Goal: Task Accomplishment & Management: Complete application form

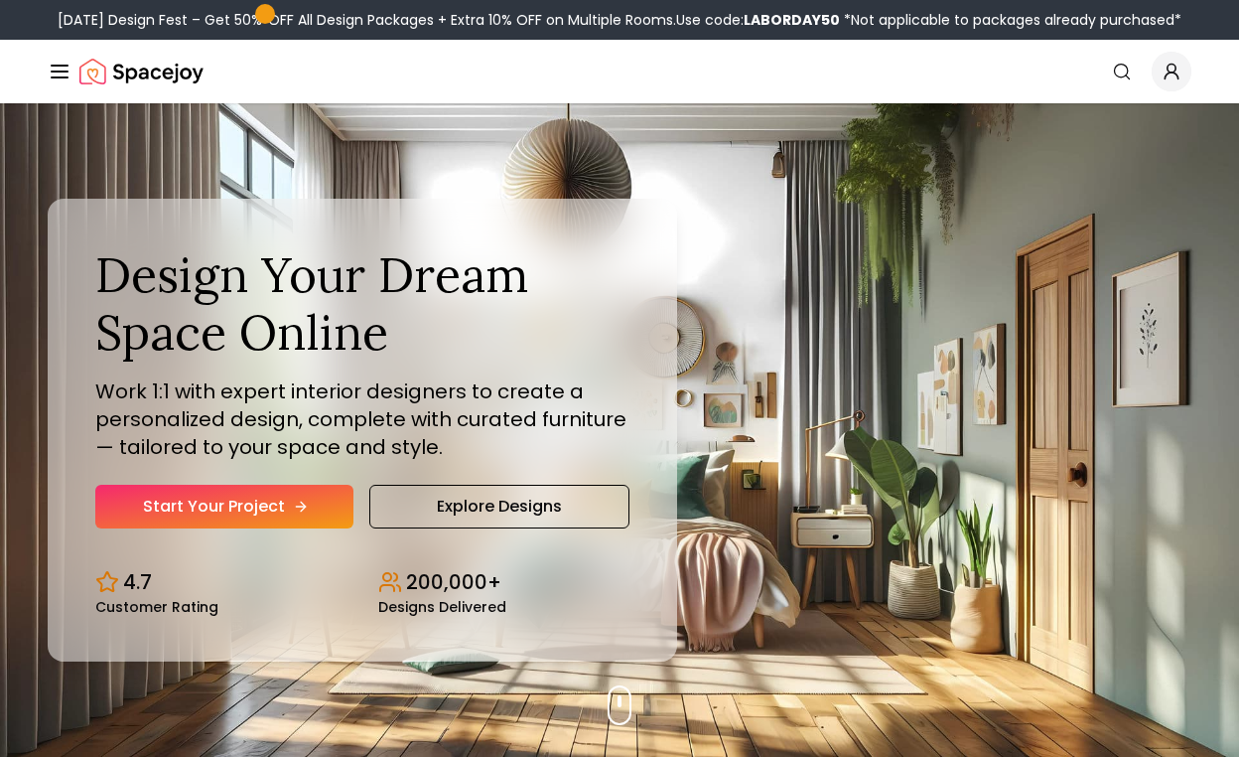
click at [257, 497] on link "Start Your Project" at bounding box center [224, 507] width 258 height 44
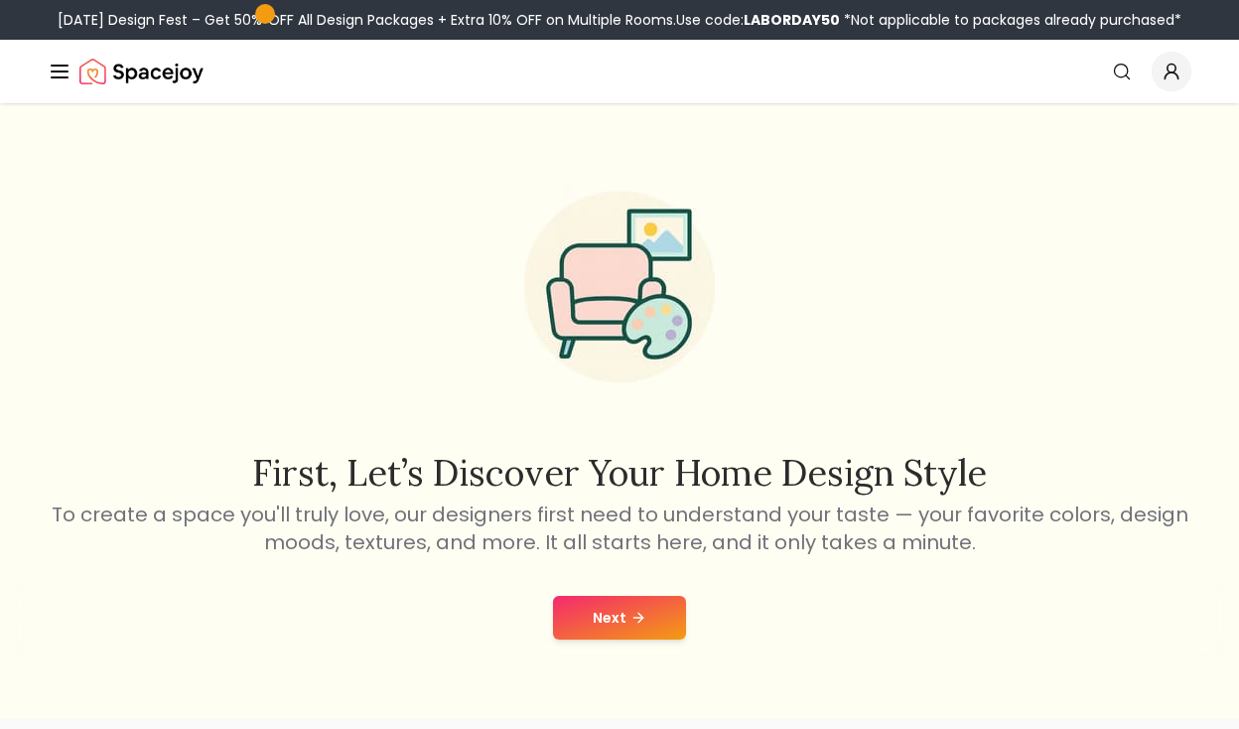
click at [635, 624] on icon at bounding box center [639, 618] width 16 height 16
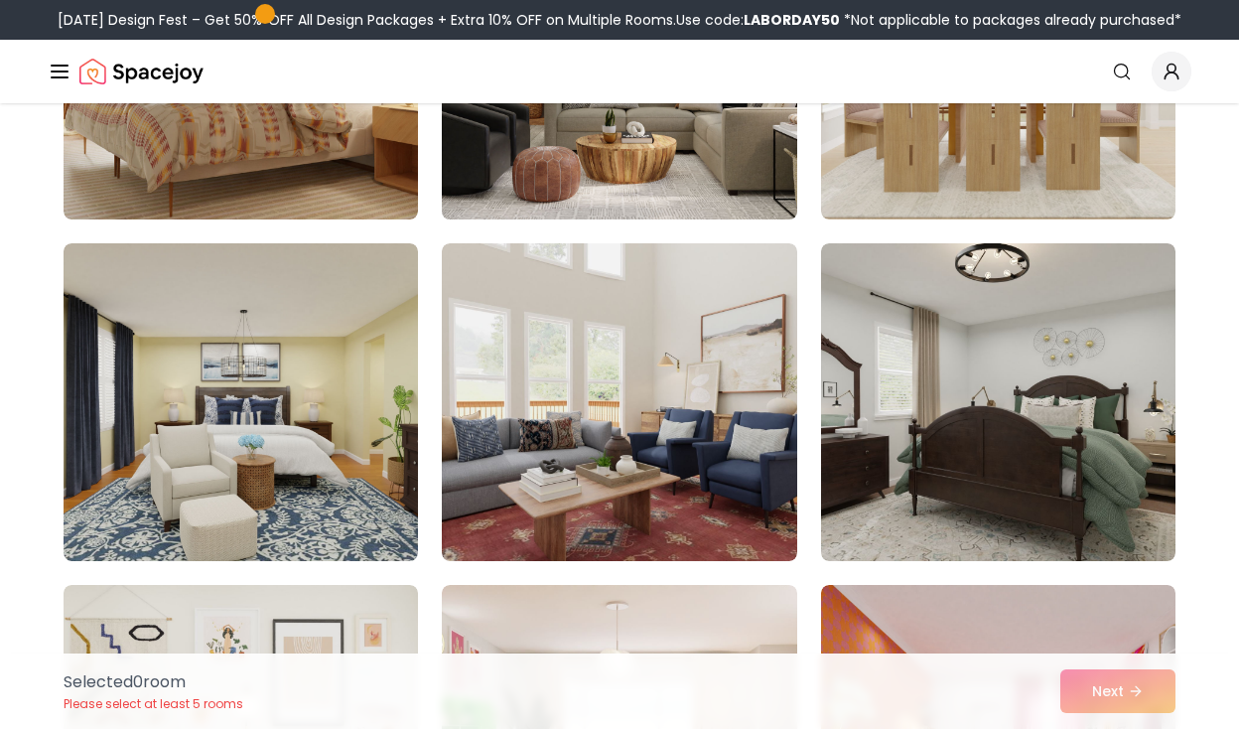
scroll to position [2474, 0]
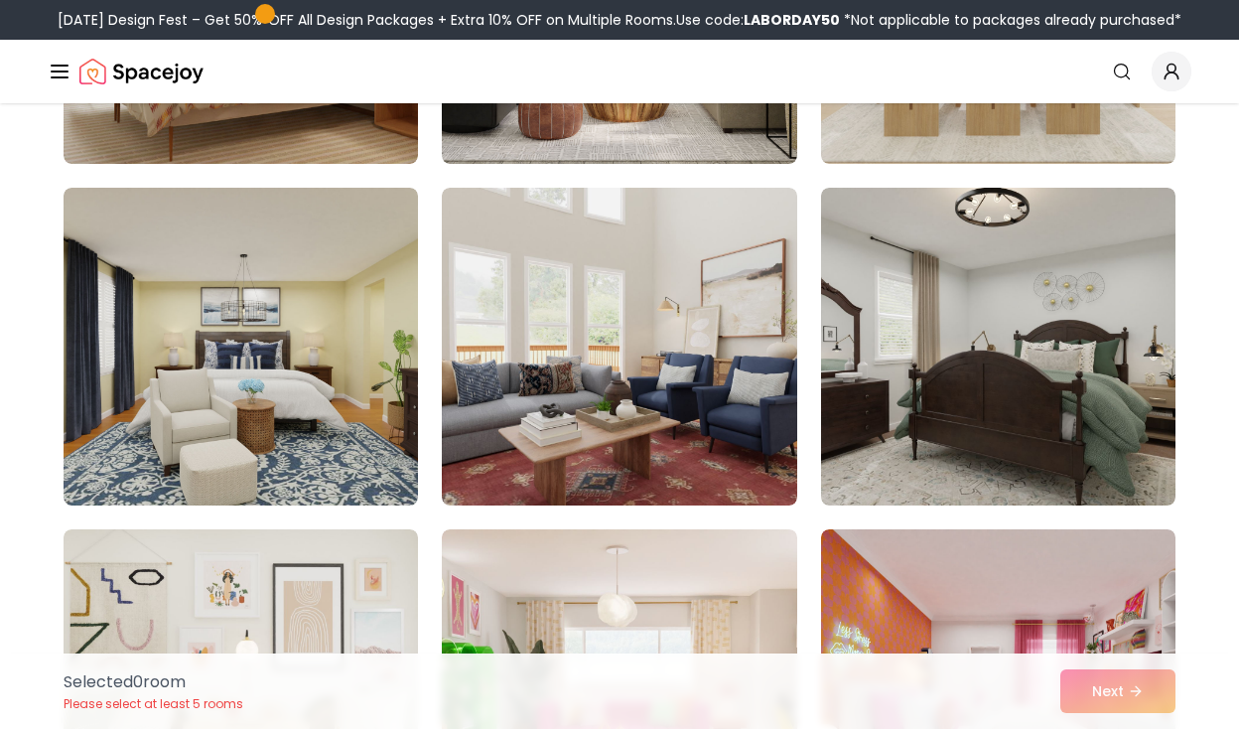
click at [1118, 49] on nav "Spacejoy Search How It Works Design Portfolio Pricing AI Design Shop Search Sta…" at bounding box center [620, 72] width 1144 height 64
click at [1118, 71] on icon "Global" at bounding box center [1122, 72] width 20 height 20
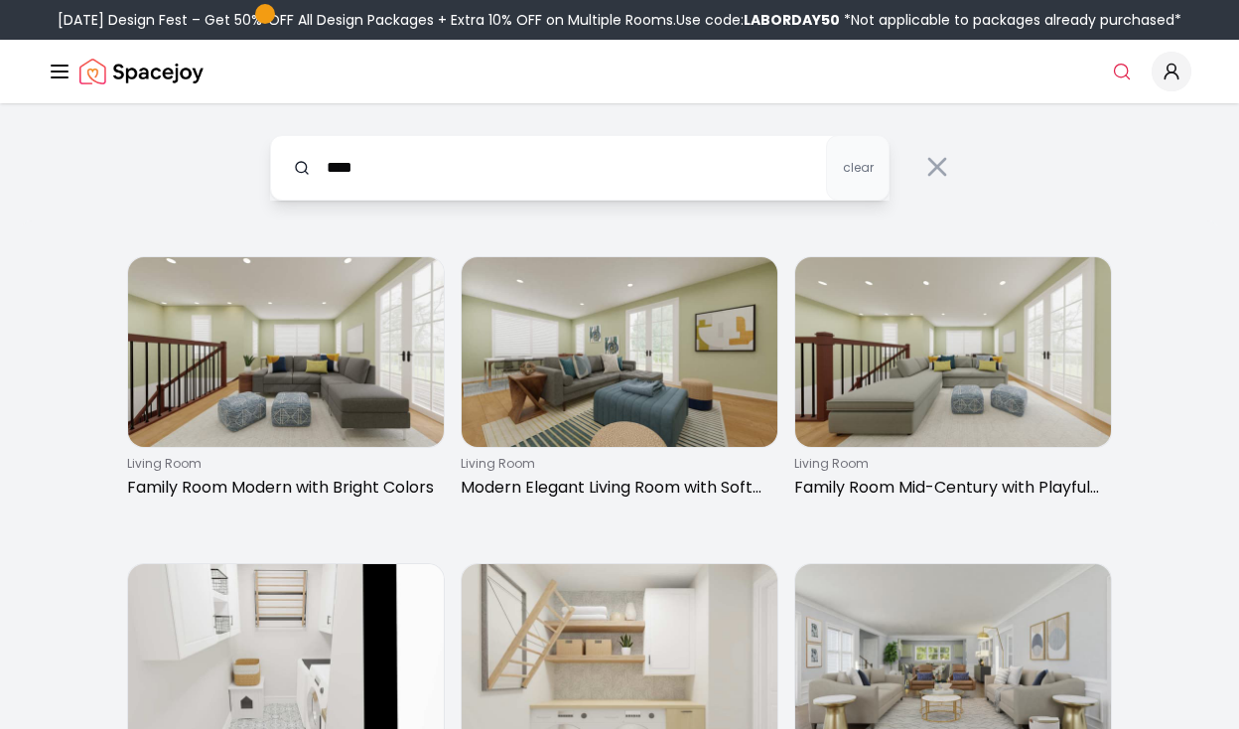
click at [320, 169] on input "****" at bounding box center [580, 168] width 620 height 66
type input "*******"
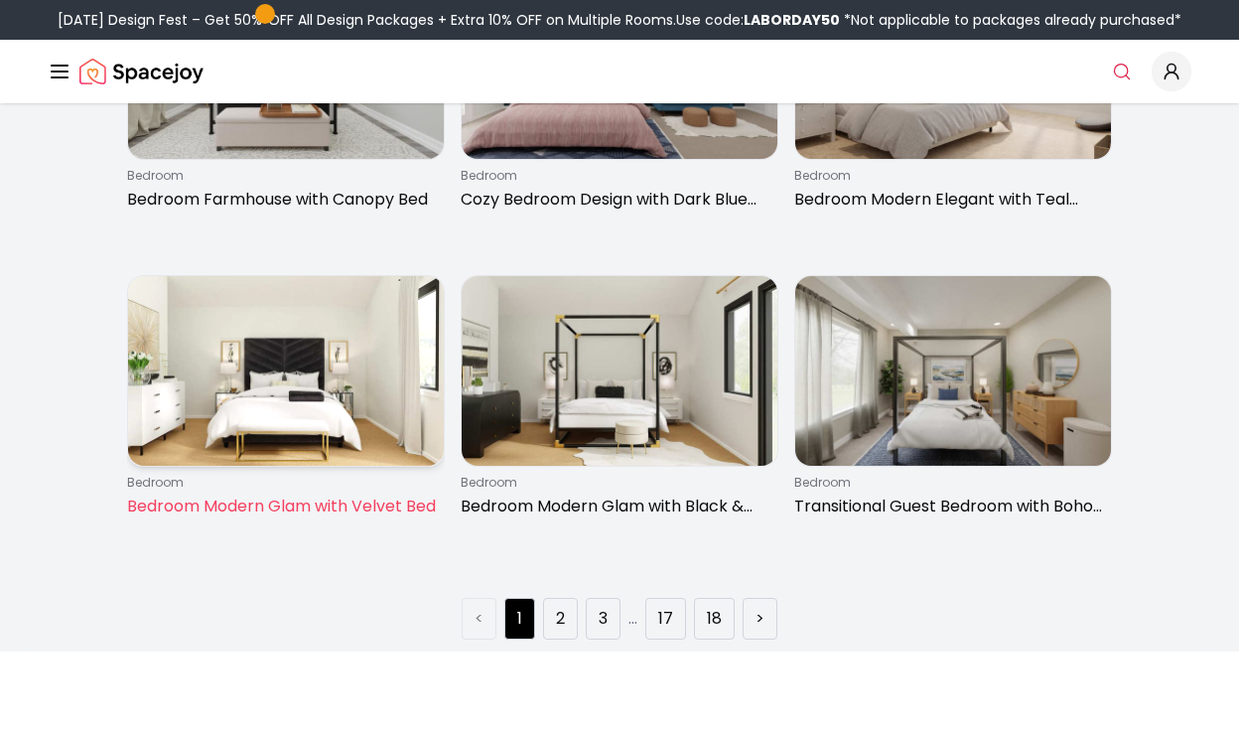
scroll to position [2750, 0]
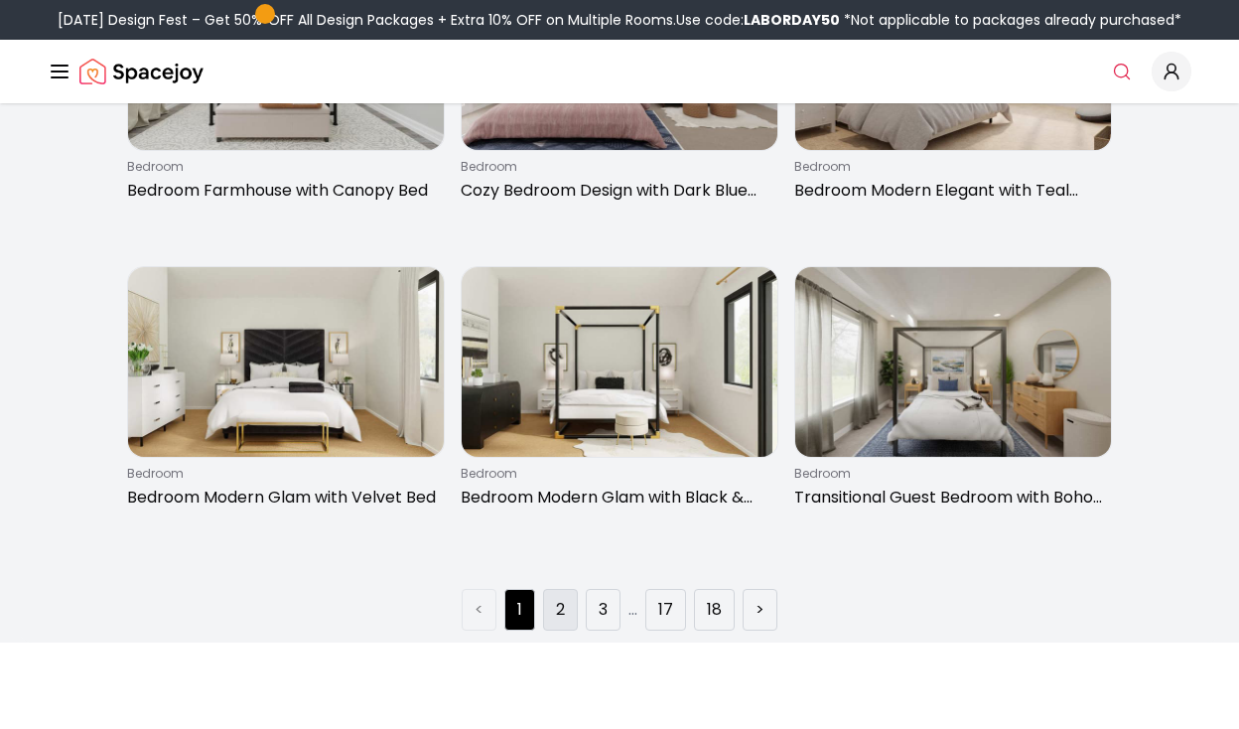
click at [560, 613] on link "2" at bounding box center [560, 610] width 9 height 24
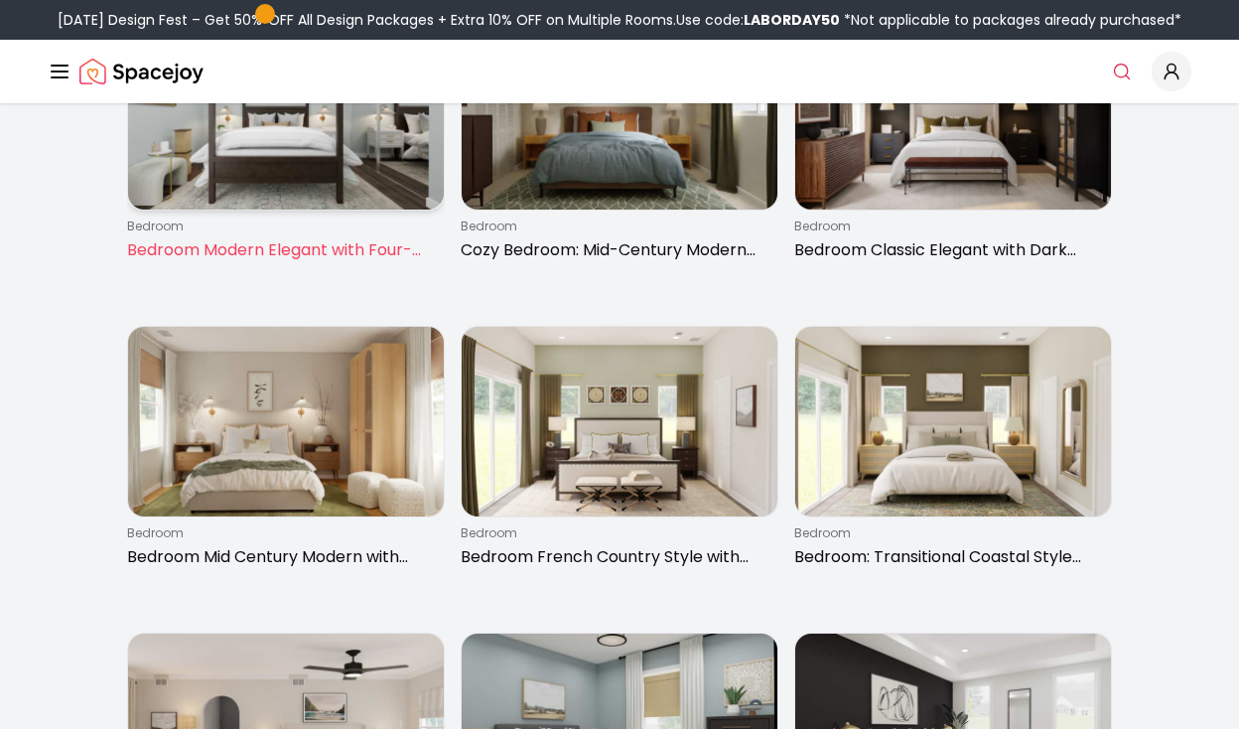
scroll to position [1801, 0]
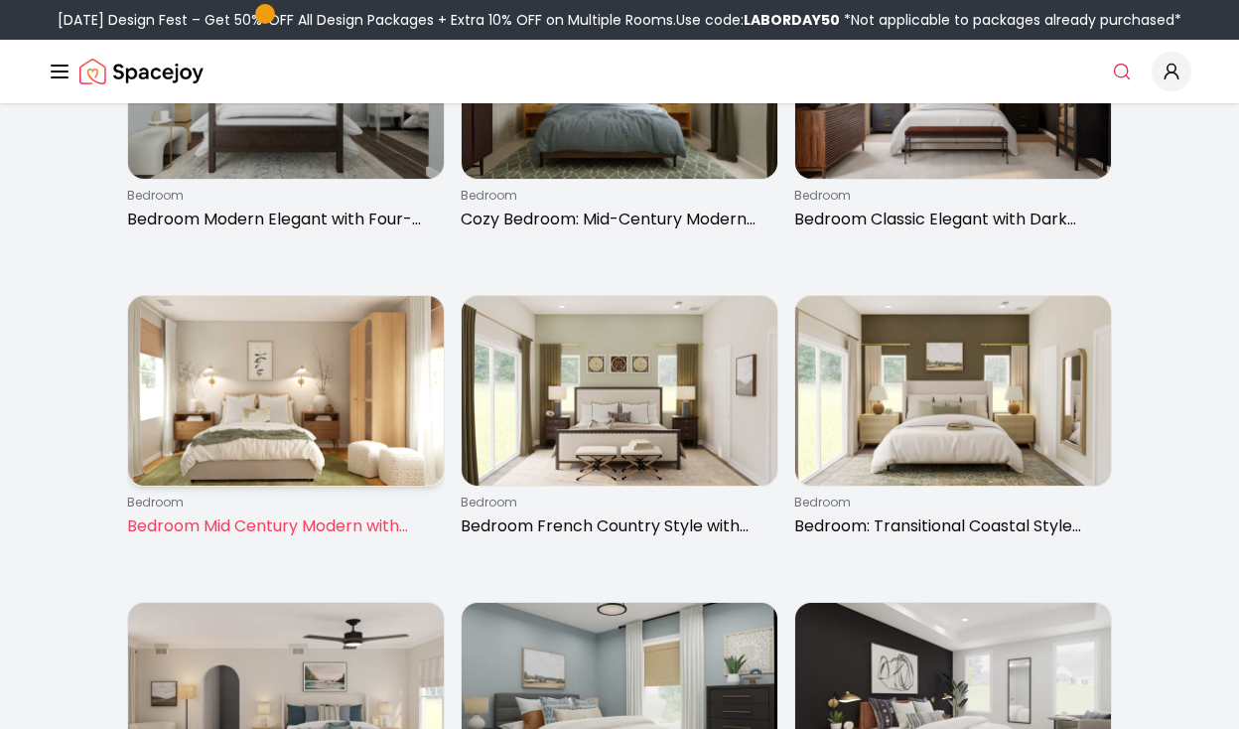
click at [340, 392] on img at bounding box center [286, 391] width 316 height 190
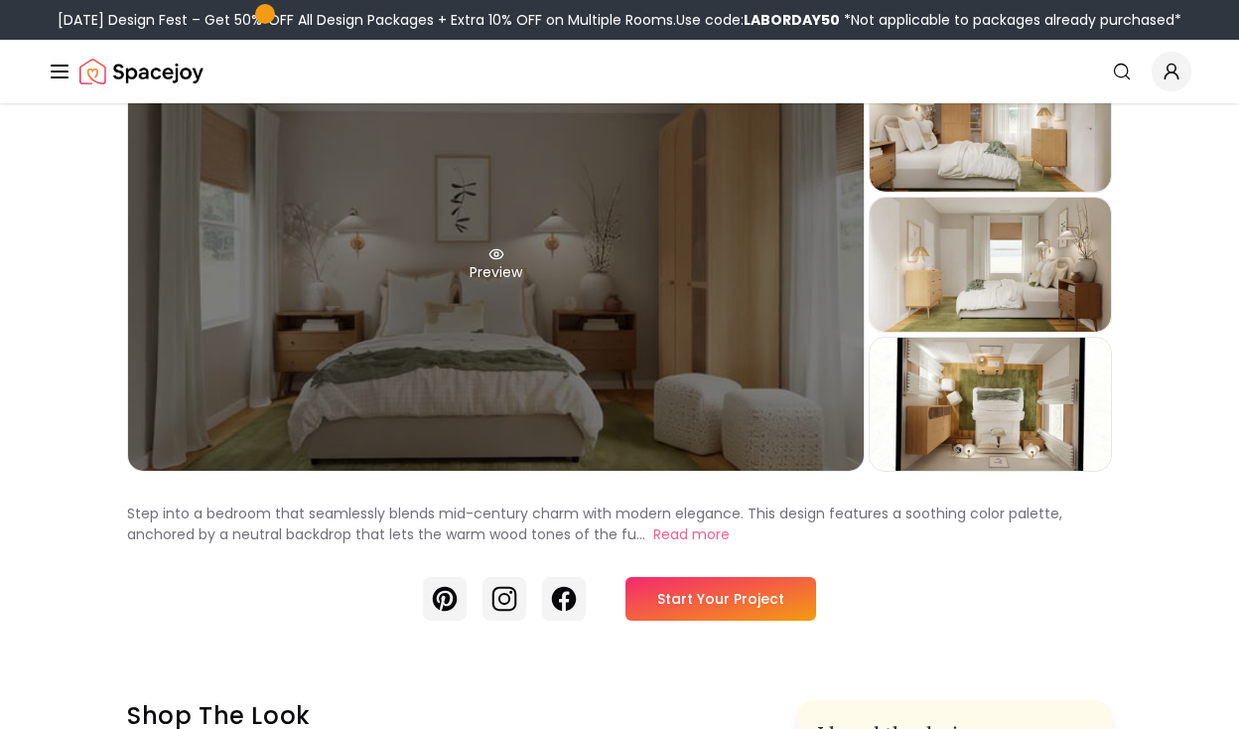
scroll to position [152, 0]
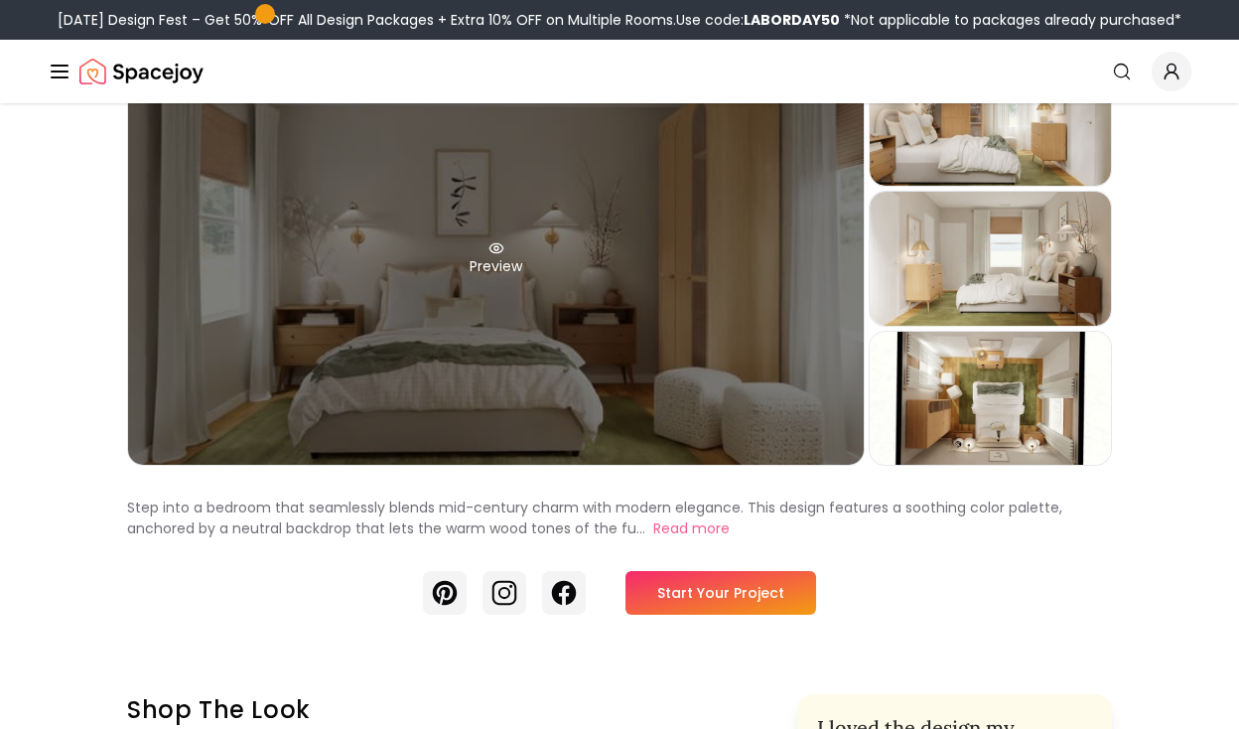
click at [774, 397] on div "Preview" at bounding box center [496, 258] width 736 height 413
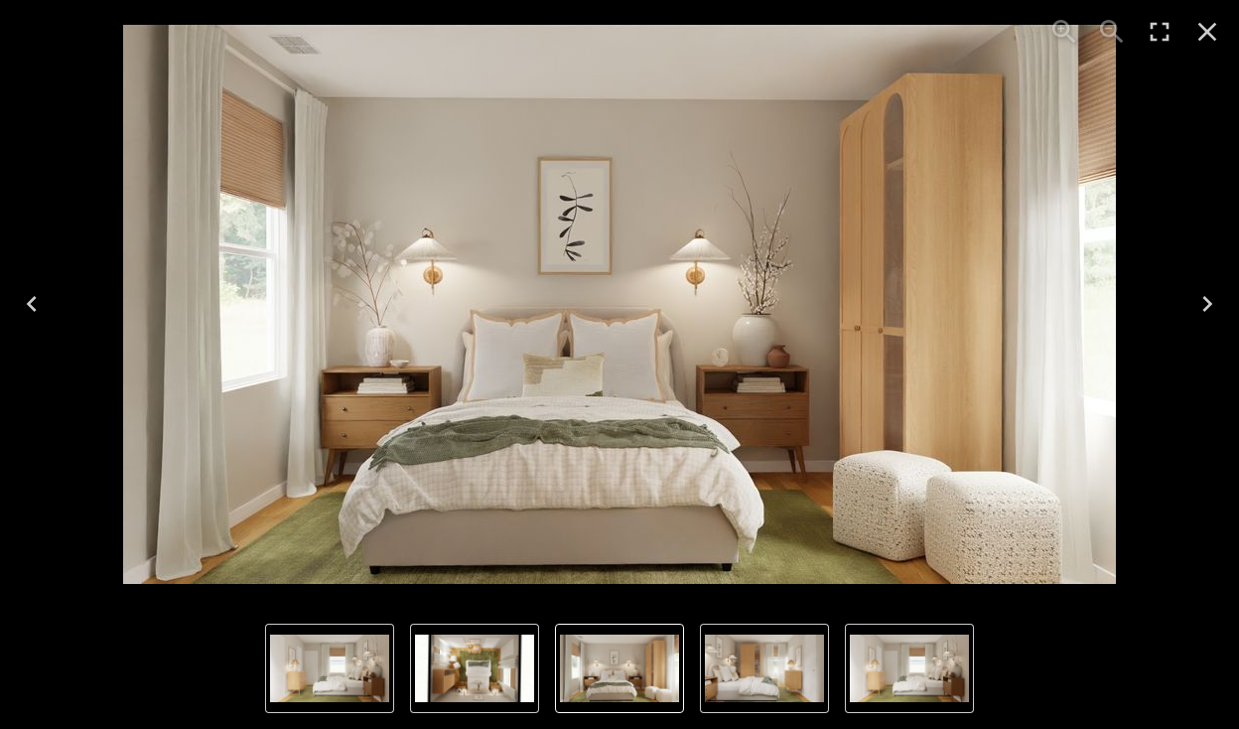
click at [1214, 38] on icon "Close" at bounding box center [1208, 32] width 19 height 19
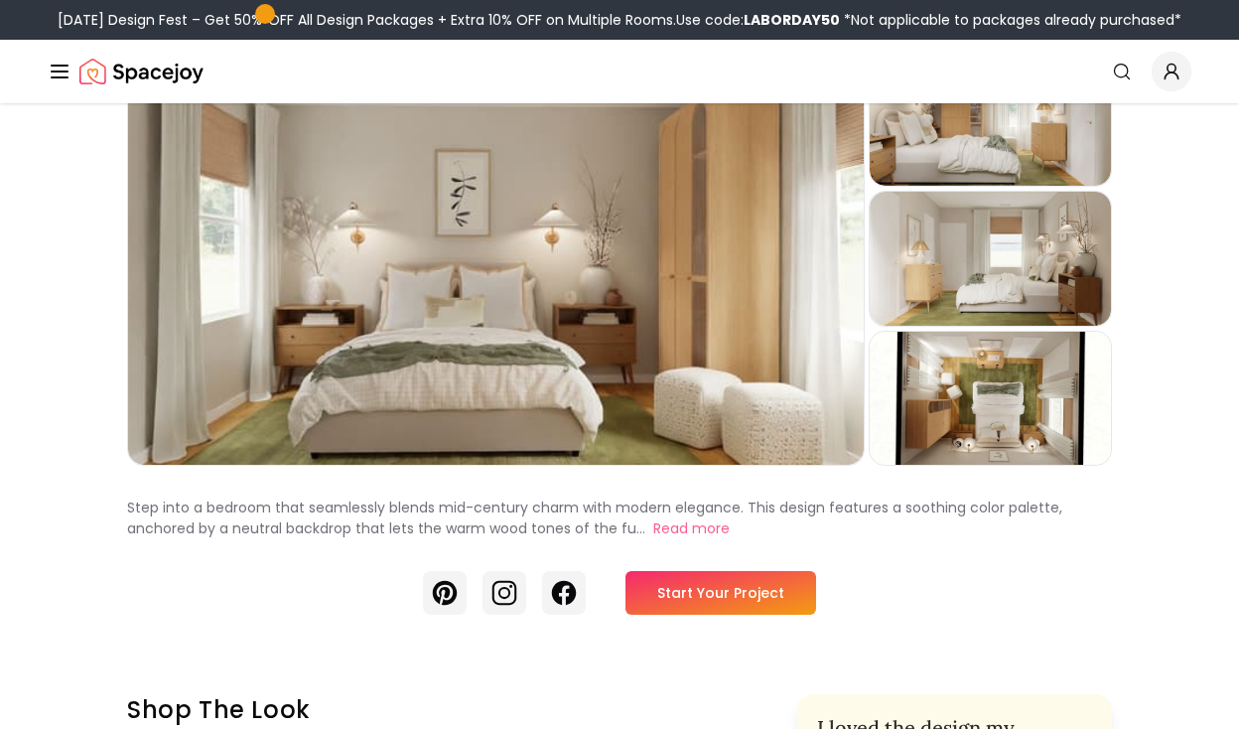
click at [739, 591] on link "Start Your Project" at bounding box center [721, 593] width 191 height 44
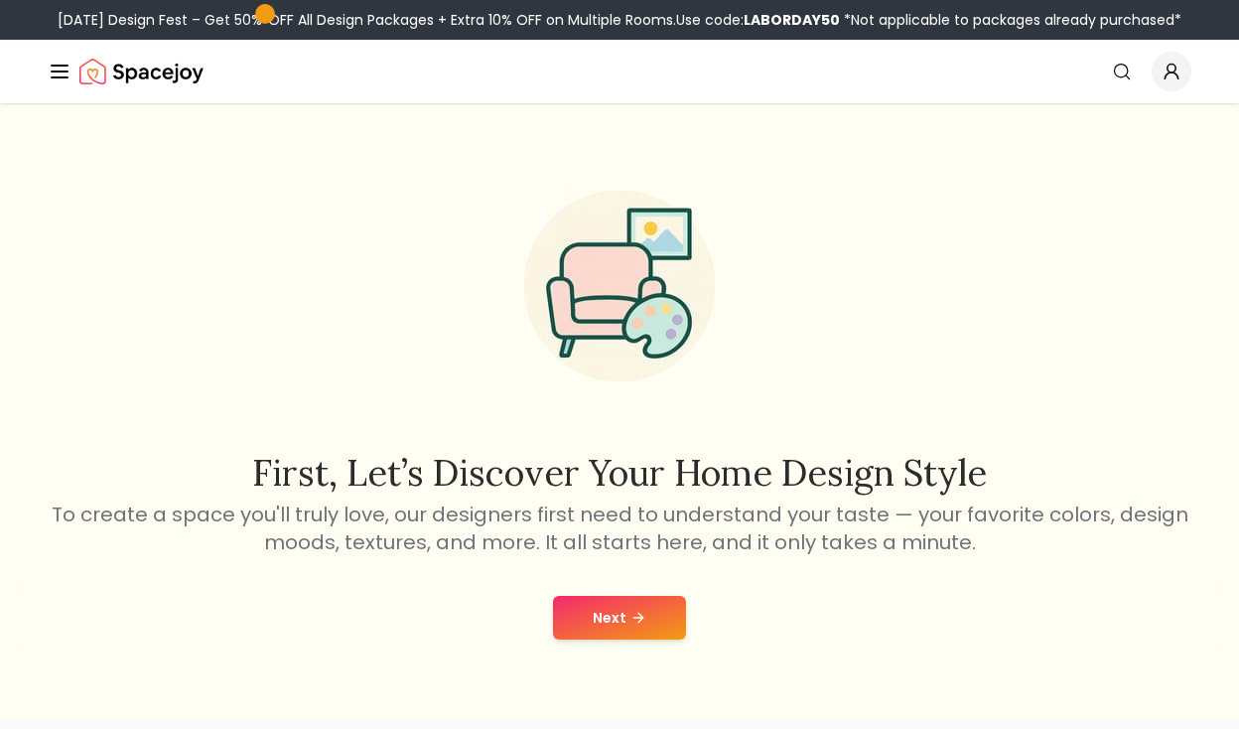
click at [658, 637] on button "Next" at bounding box center [619, 618] width 133 height 44
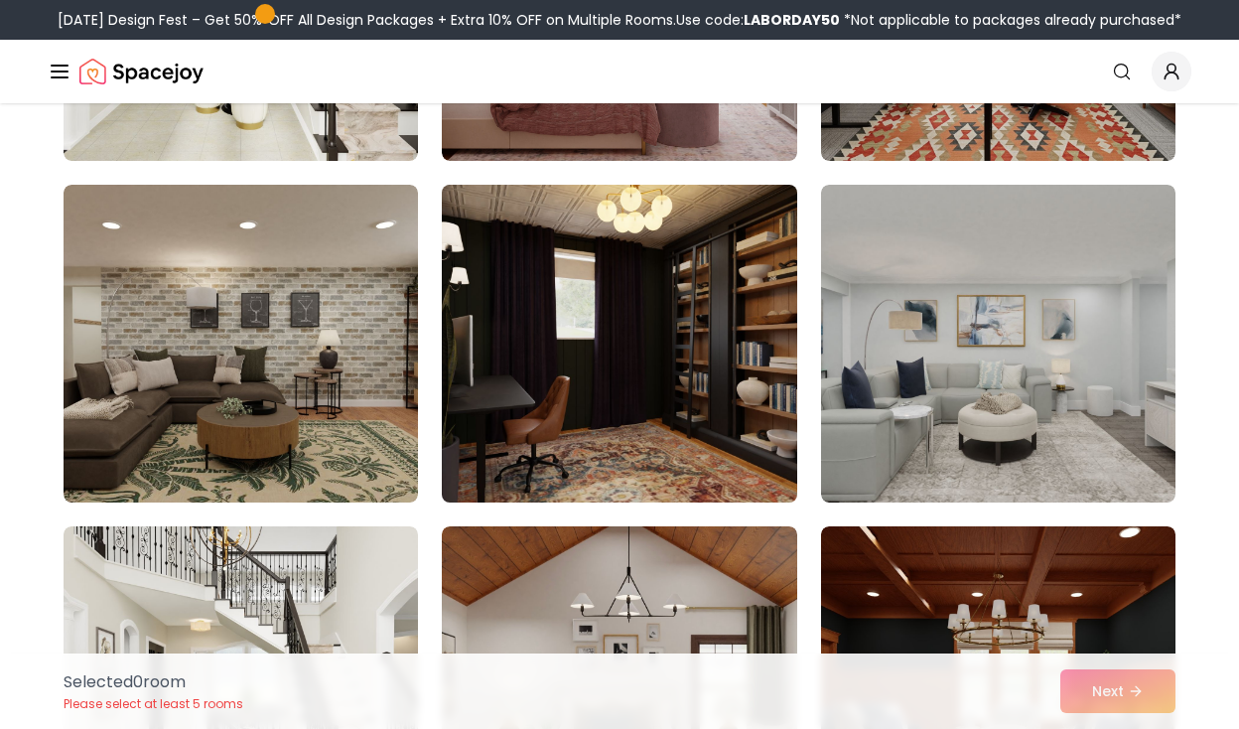
scroll to position [450, 0]
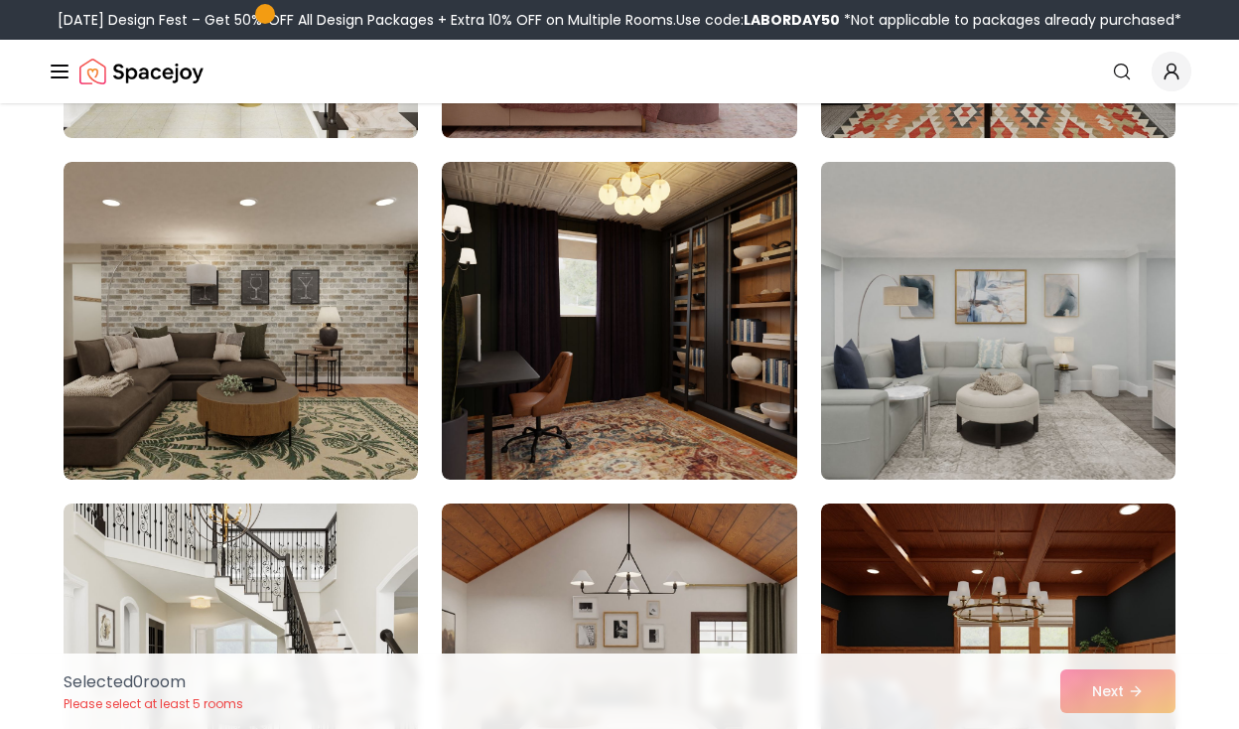
click at [881, 358] on img at bounding box center [998, 321] width 372 height 334
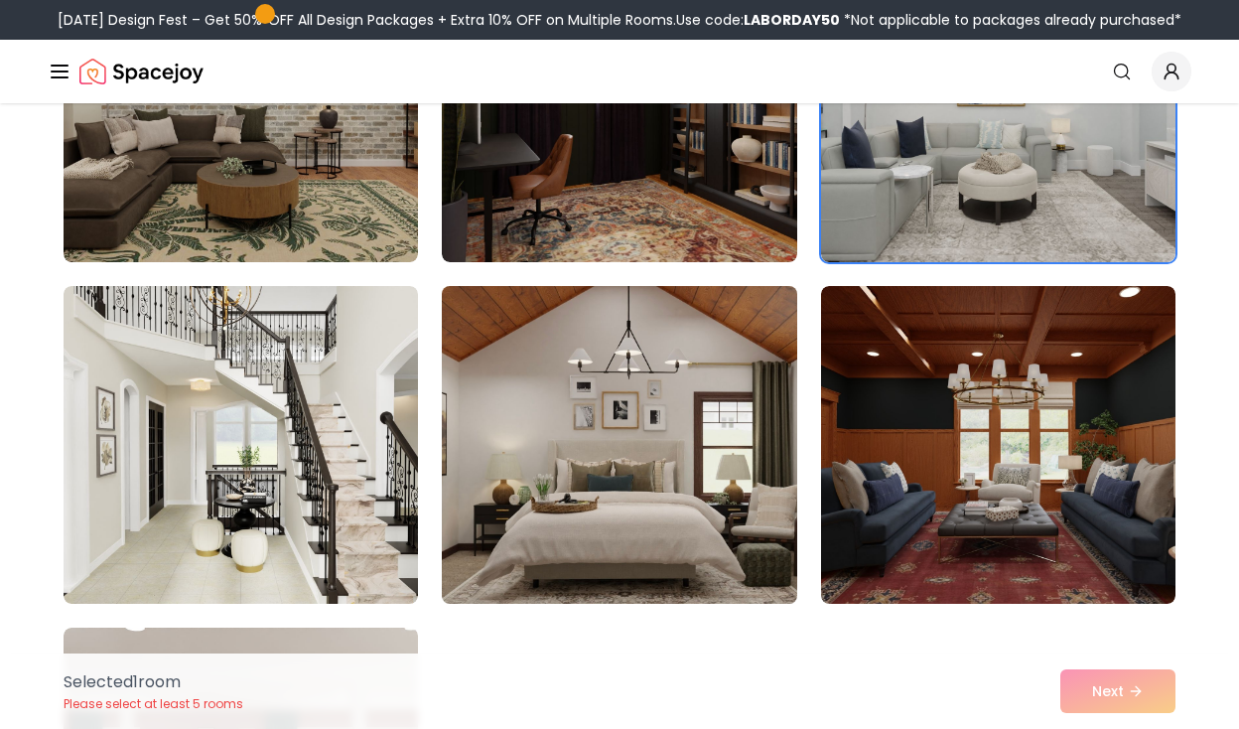
scroll to position [675, 0]
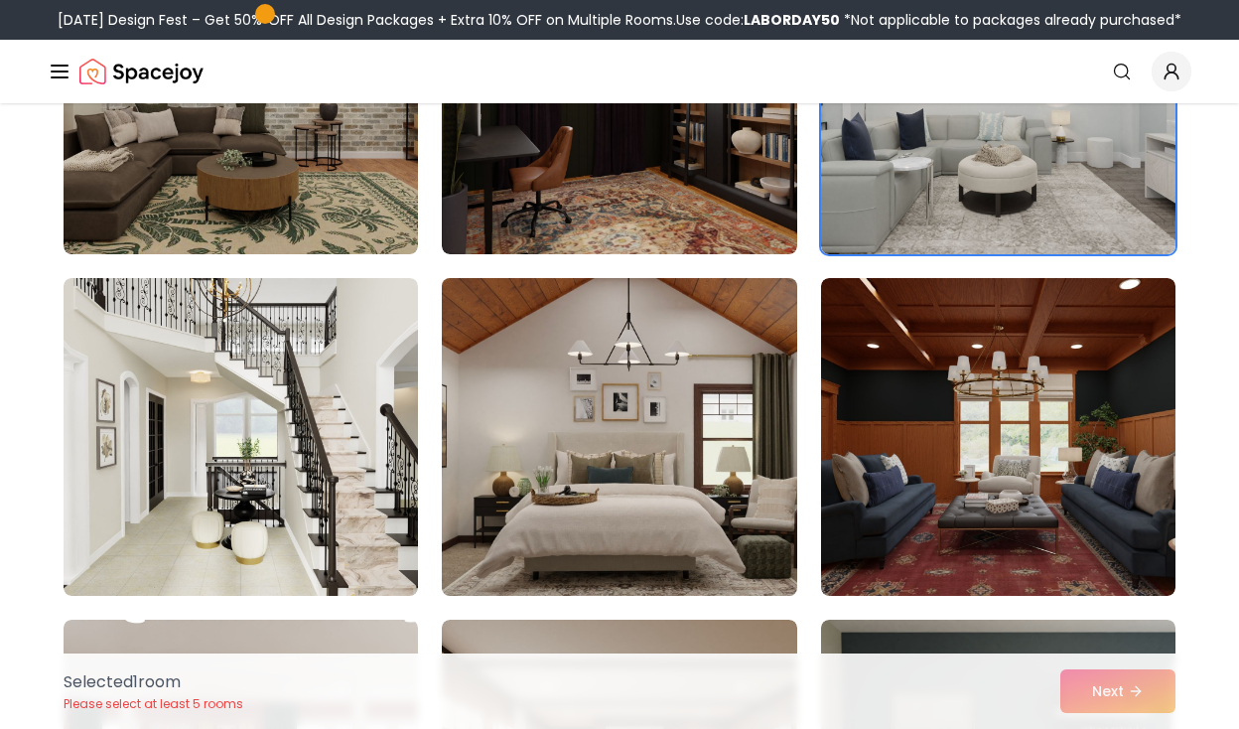
click at [665, 437] on img at bounding box center [619, 437] width 372 height 334
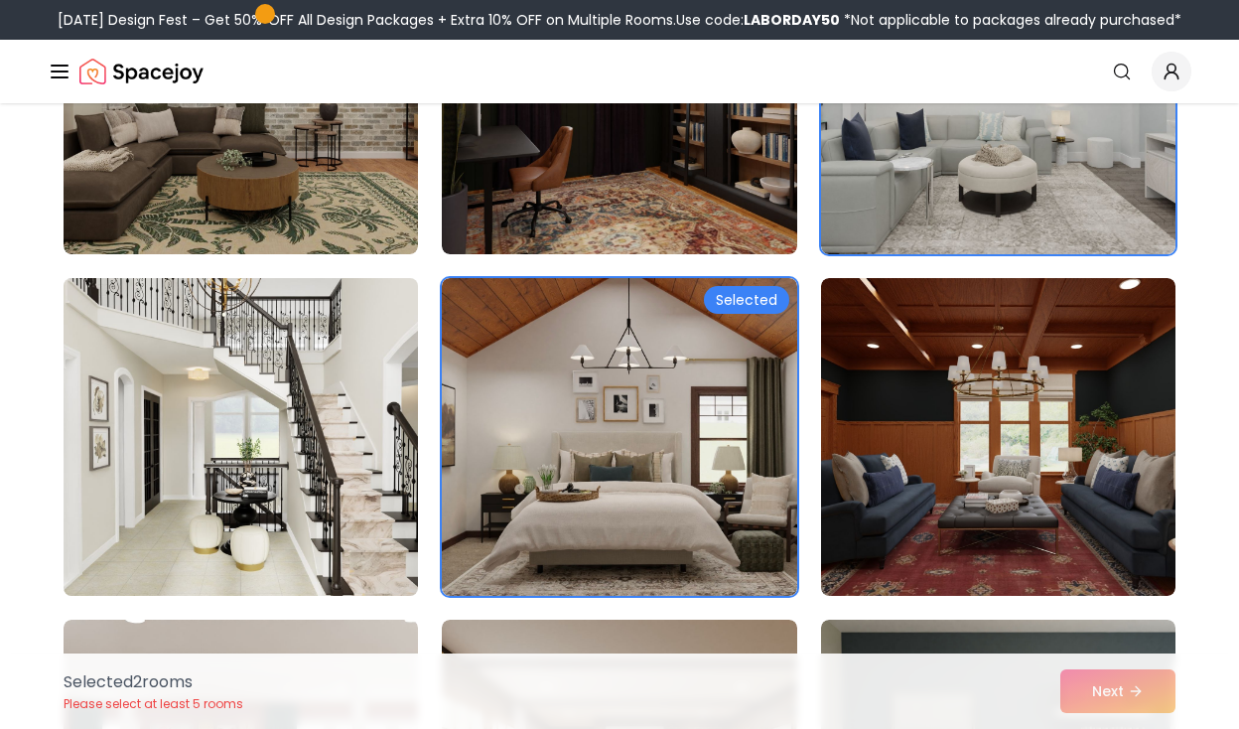
click at [373, 483] on img at bounding box center [241, 437] width 372 height 334
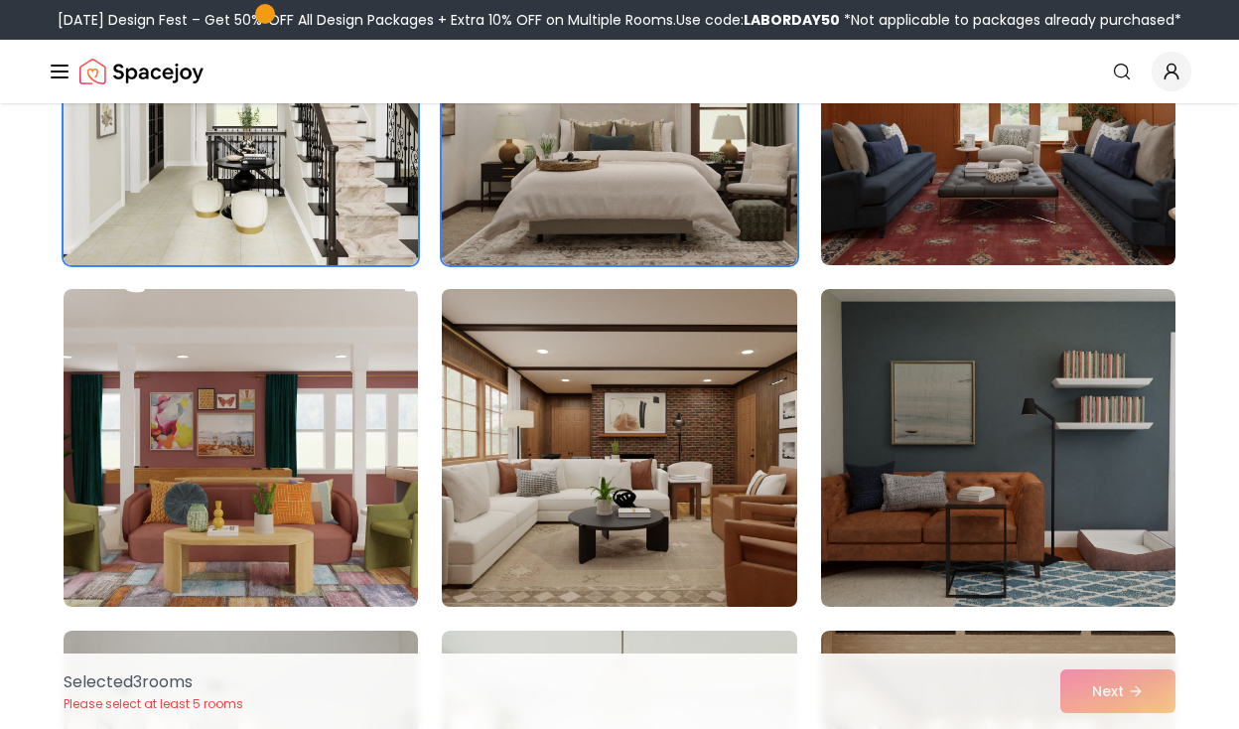
click at [529, 464] on img at bounding box center [619, 448] width 372 height 334
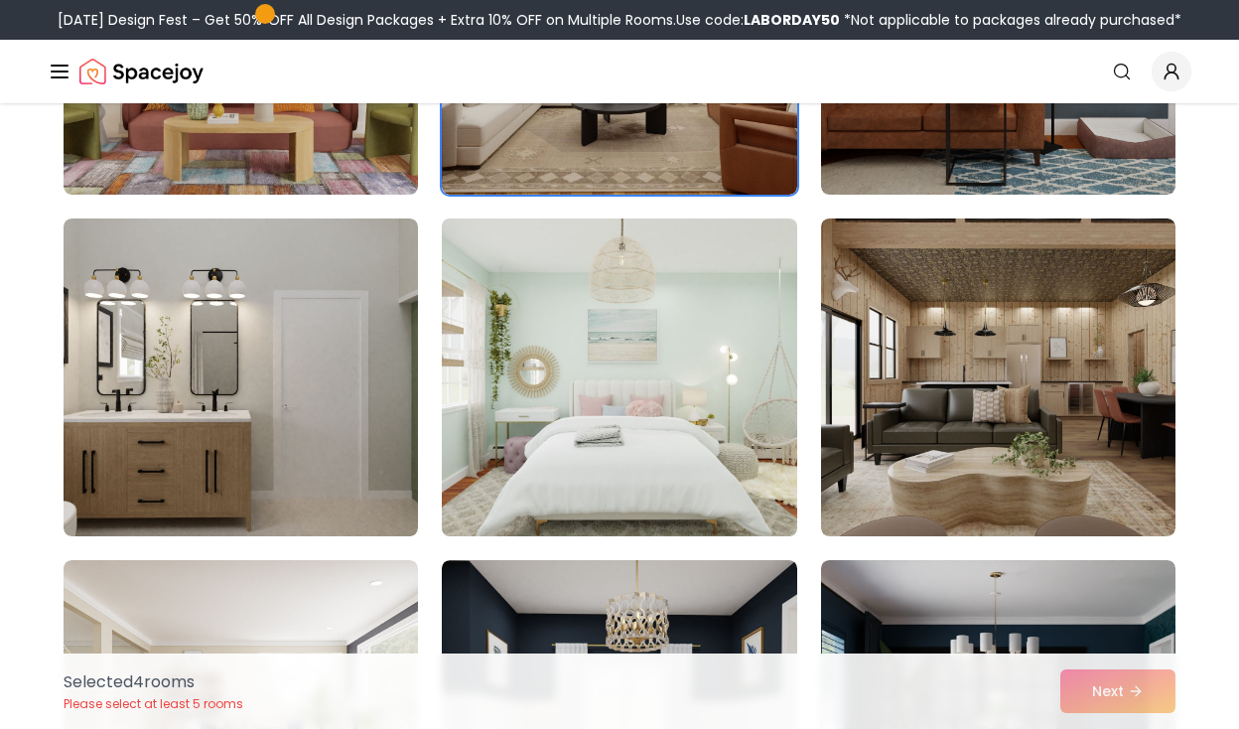
scroll to position [1419, 0]
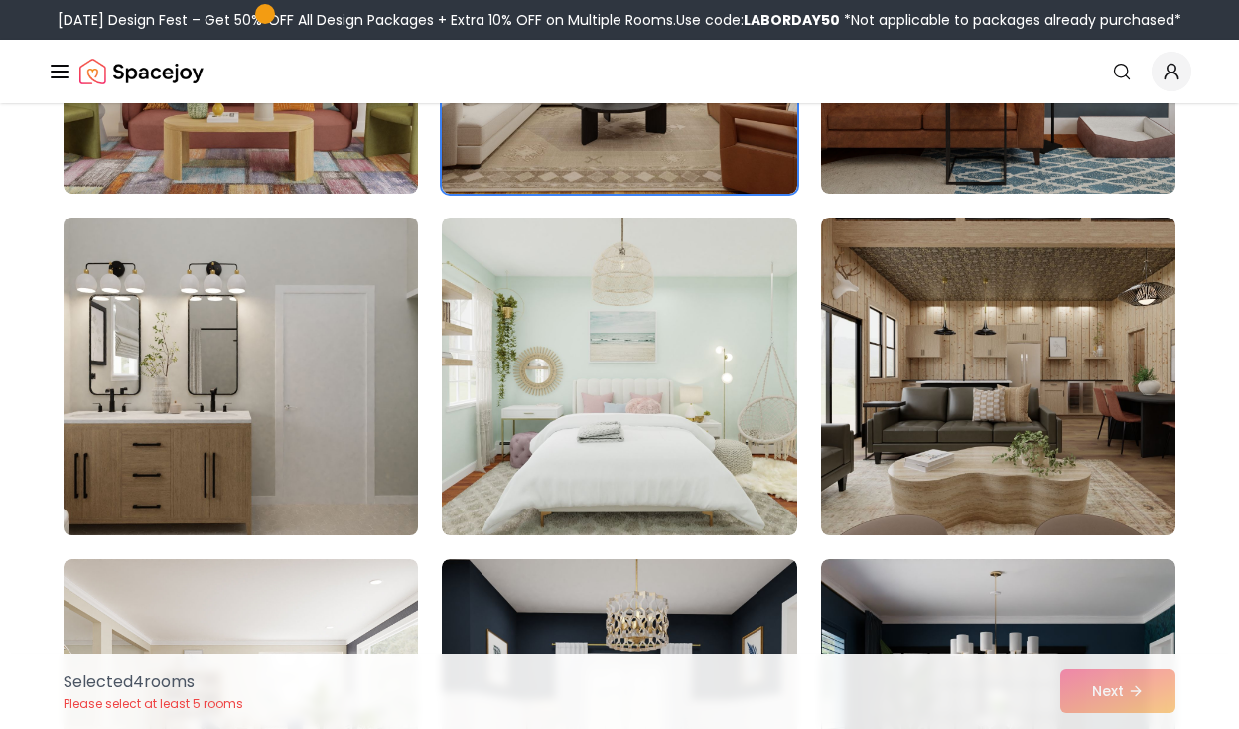
click at [255, 374] on img at bounding box center [241, 377] width 372 height 334
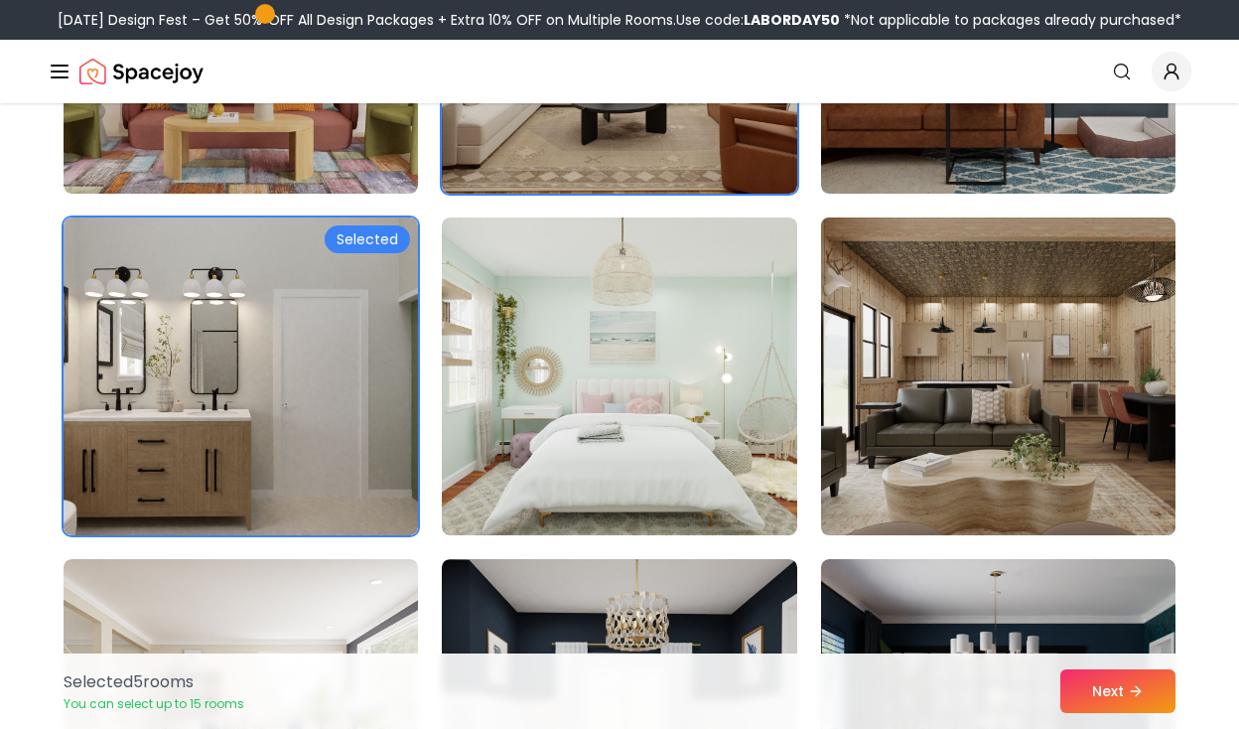
click at [844, 331] on img at bounding box center [998, 377] width 372 height 334
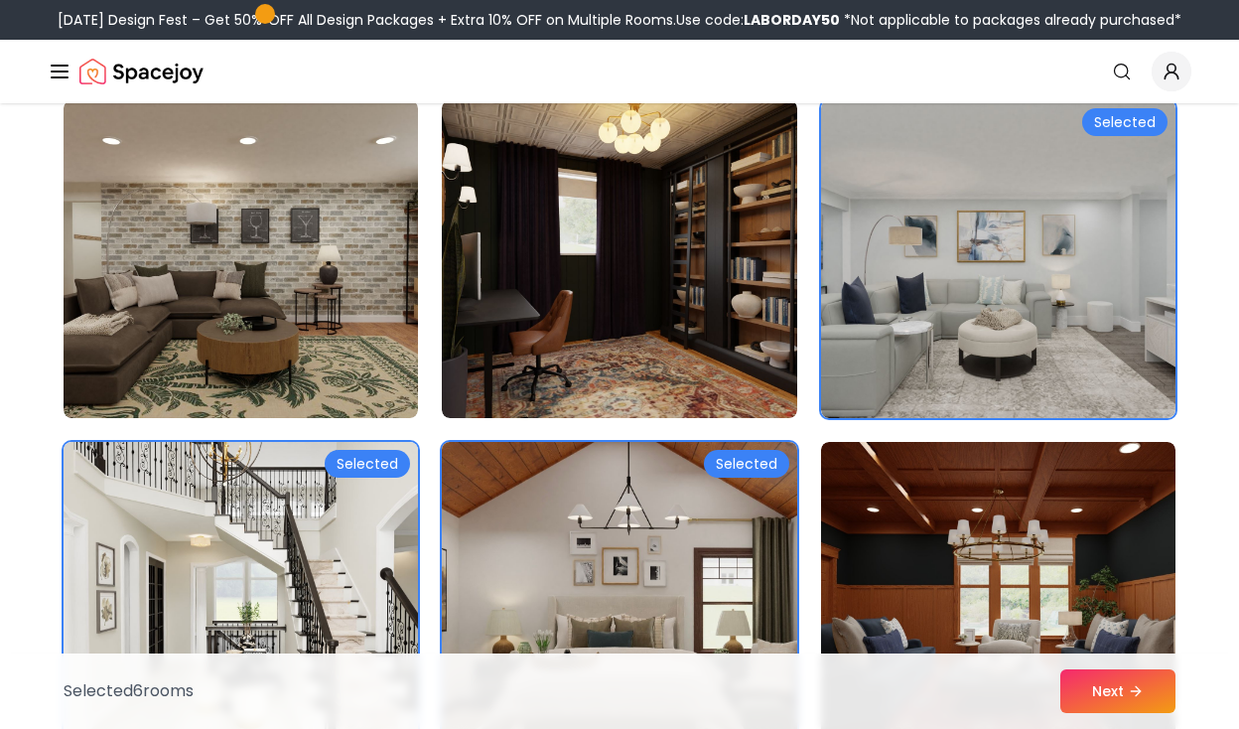
scroll to position [469, 0]
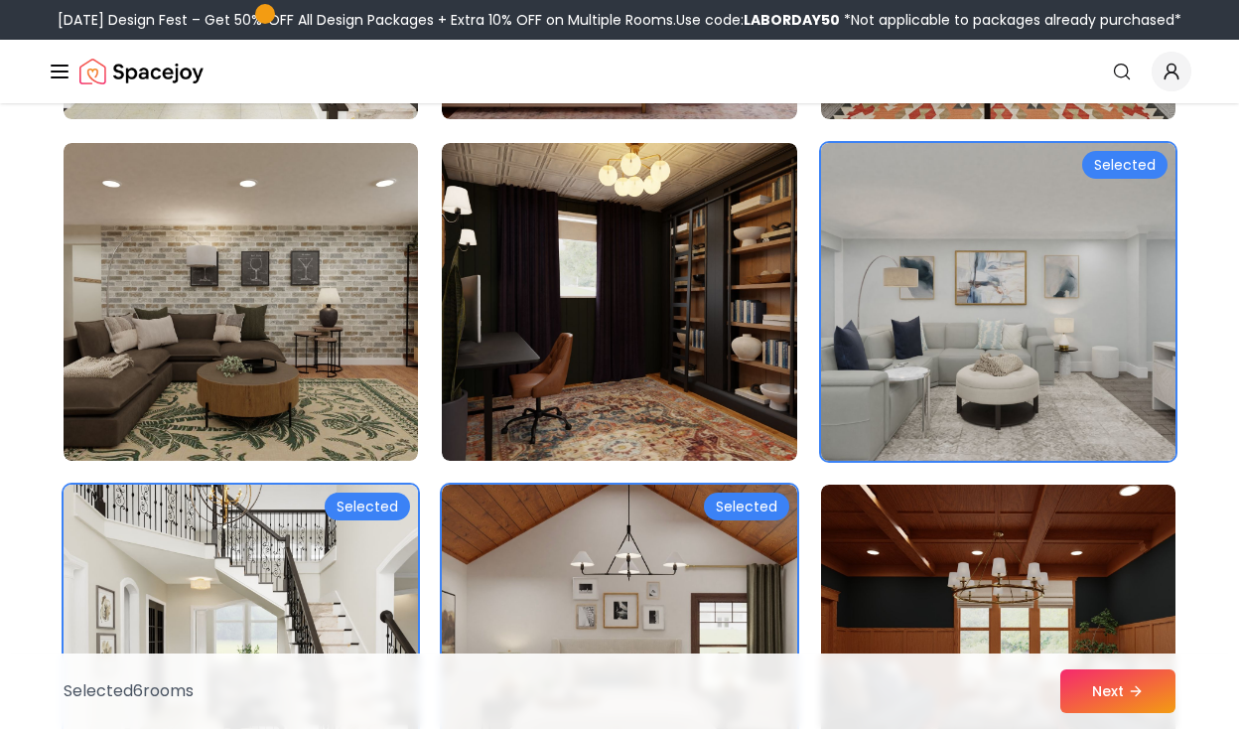
click at [892, 284] on img at bounding box center [998, 302] width 372 height 334
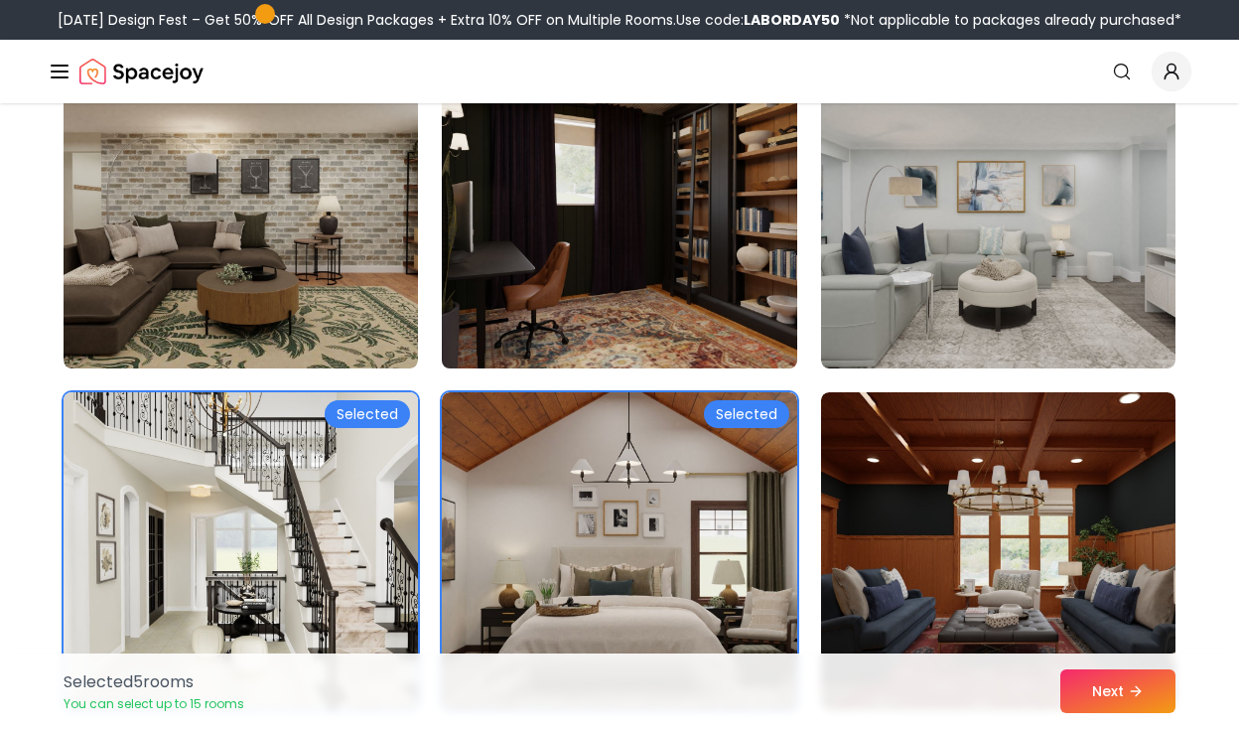
scroll to position [565, 0]
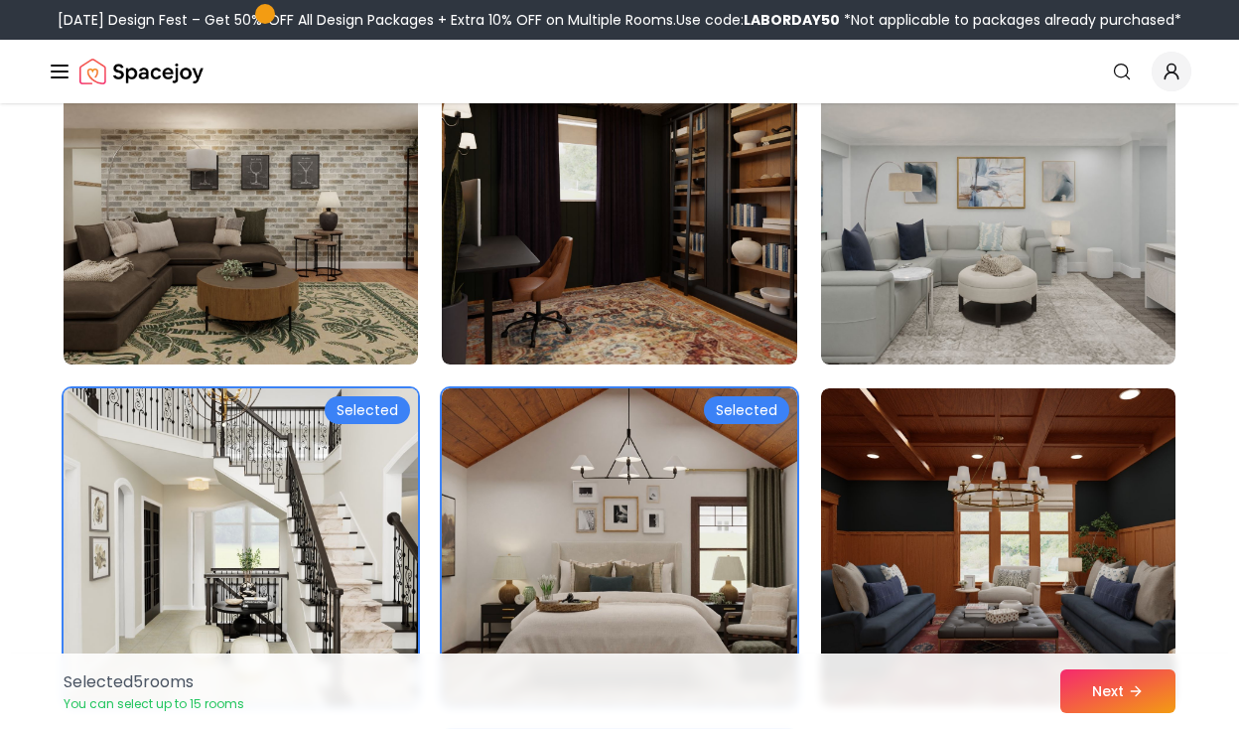
click at [369, 497] on img at bounding box center [241, 547] width 372 height 334
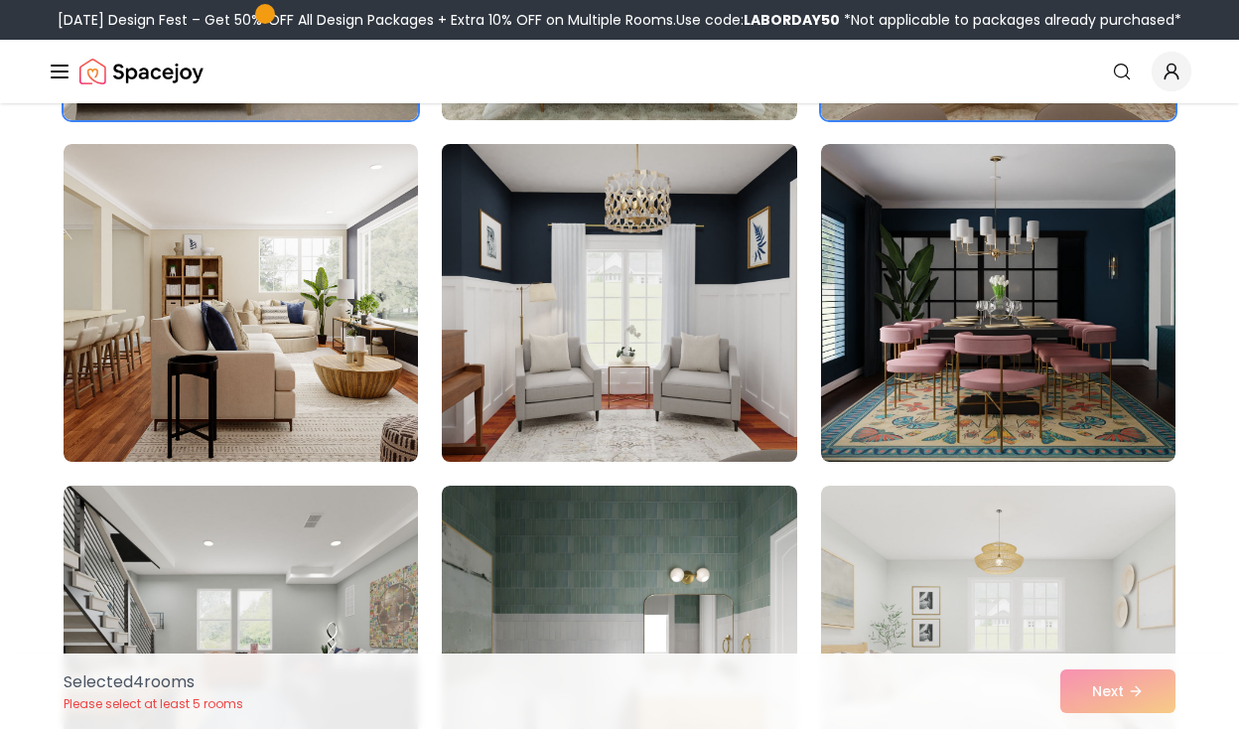
scroll to position [1856, 0]
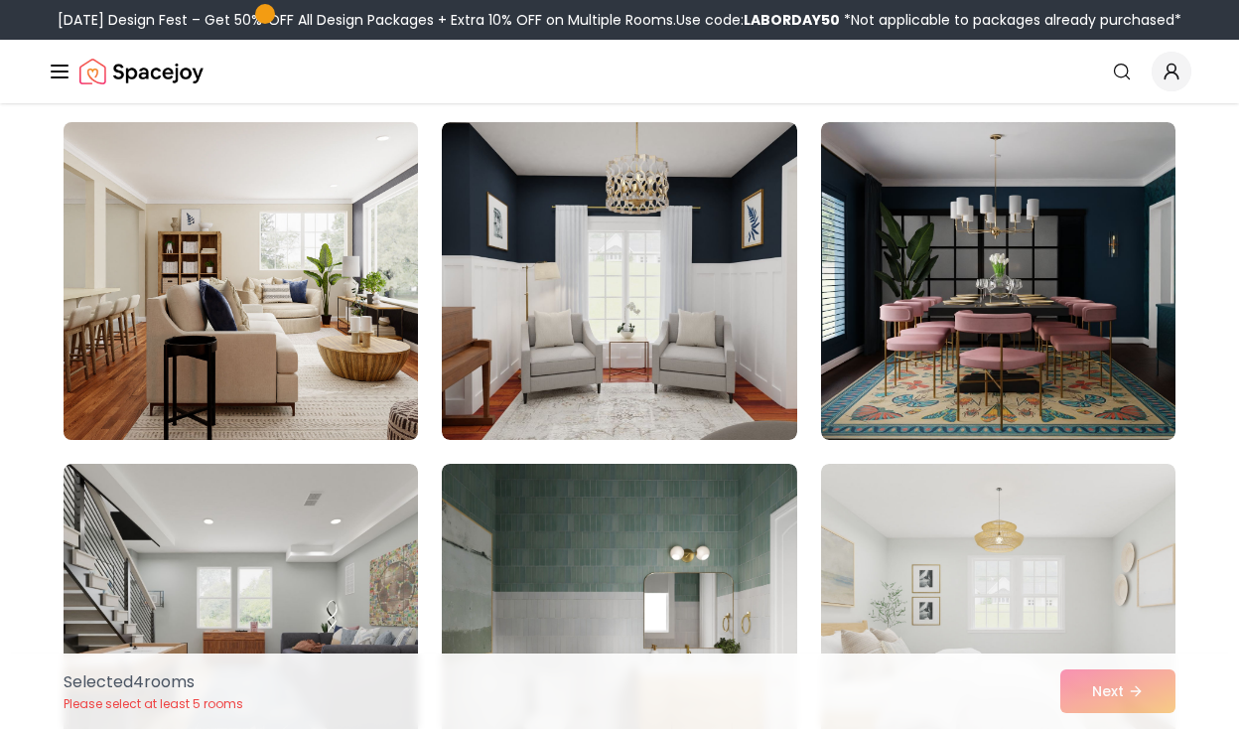
click at [286, 381] on img at bounding box center [241, 281] width 372 height 334
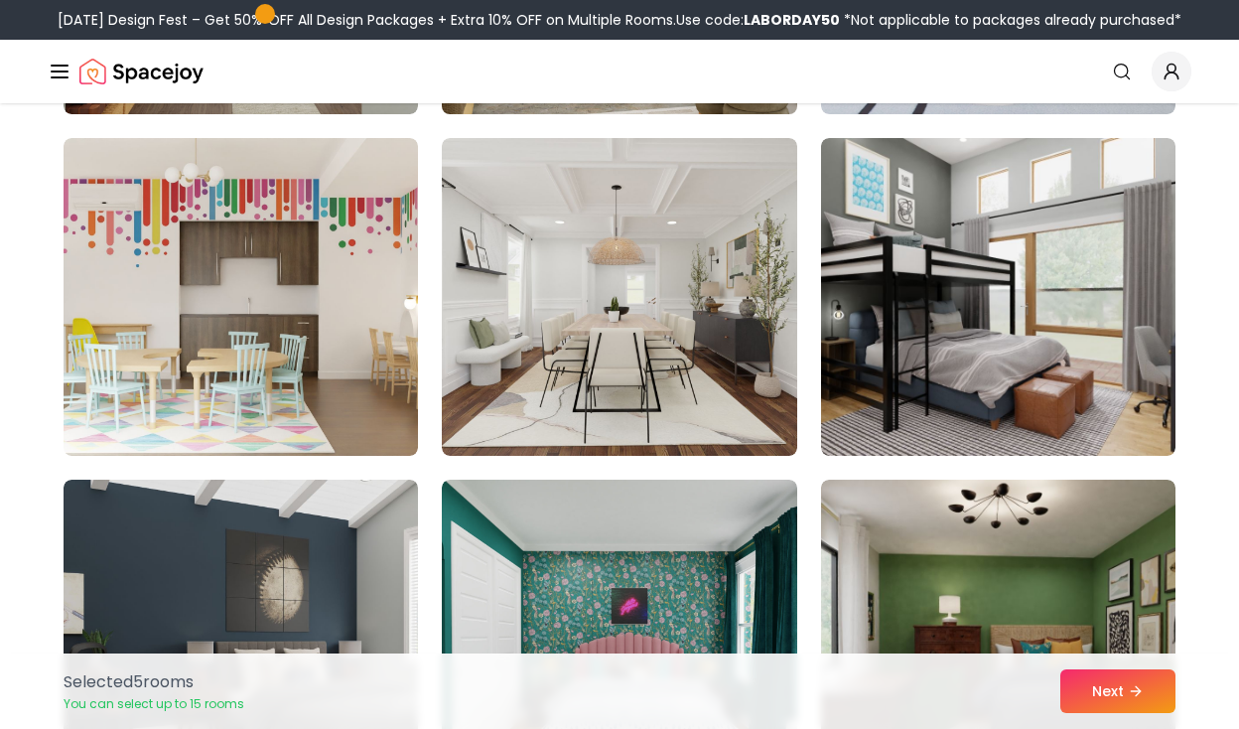
scroll to position [2907, 0]
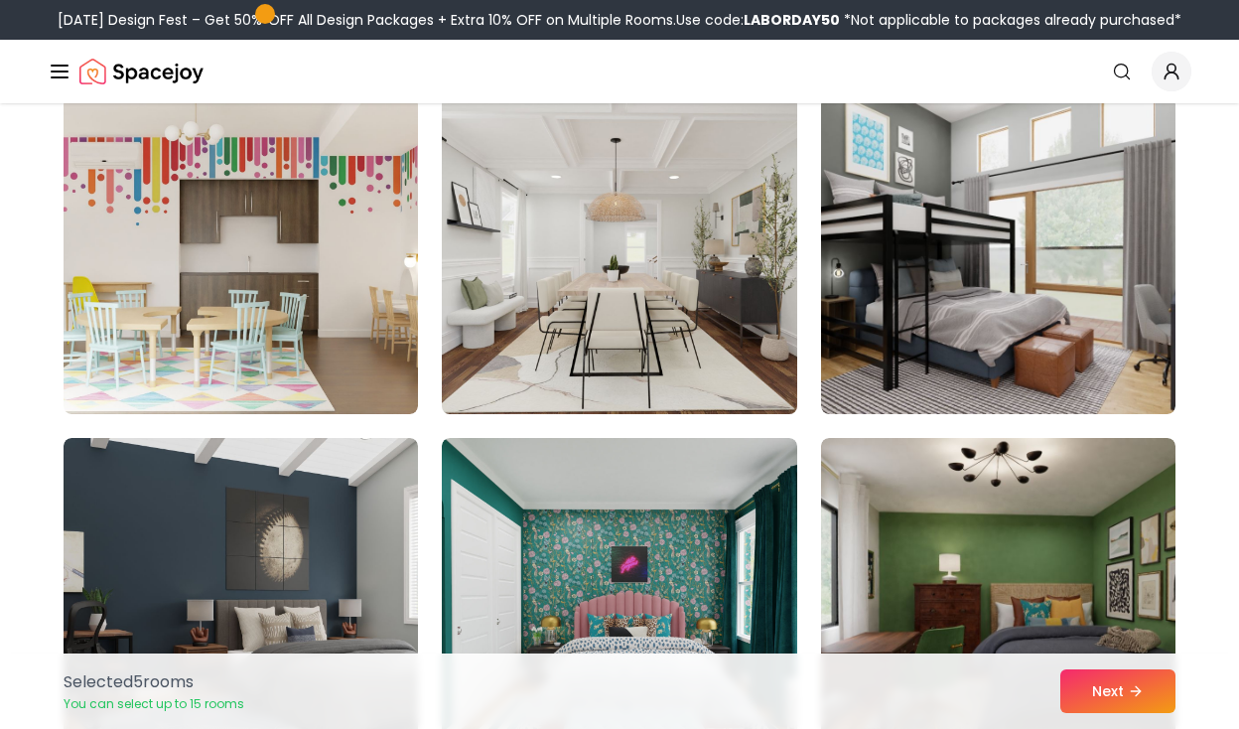
click at [573, 335] on img at bounding box center [619, 255] width 372 height 334
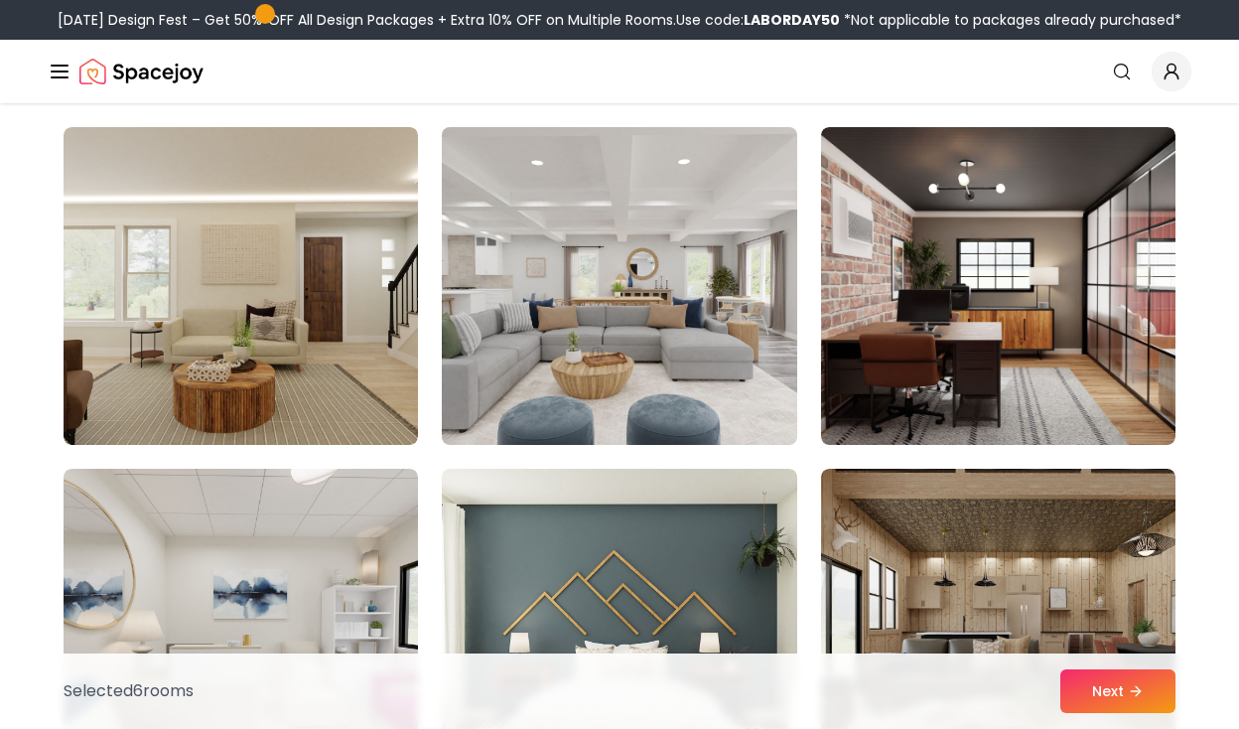
scroll to position [3903, 0]
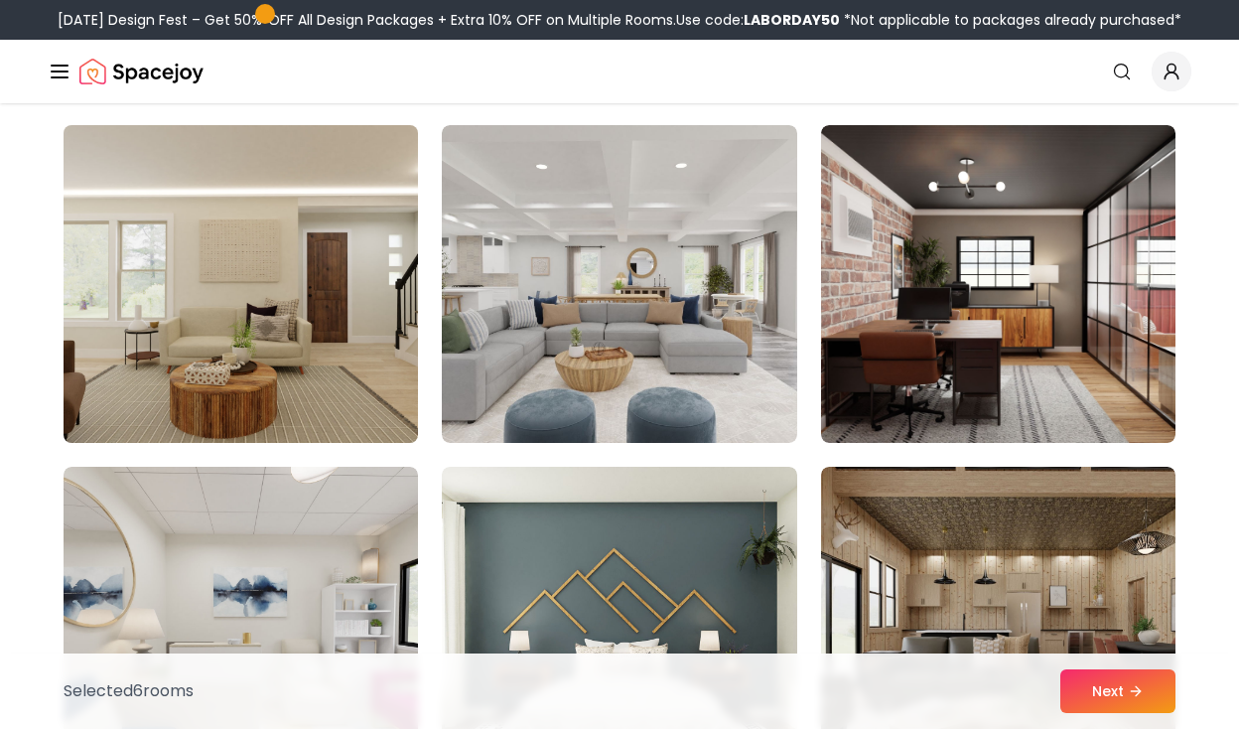
click at [263, 341] on img at bounding box center [241, 284] width 372 height 334
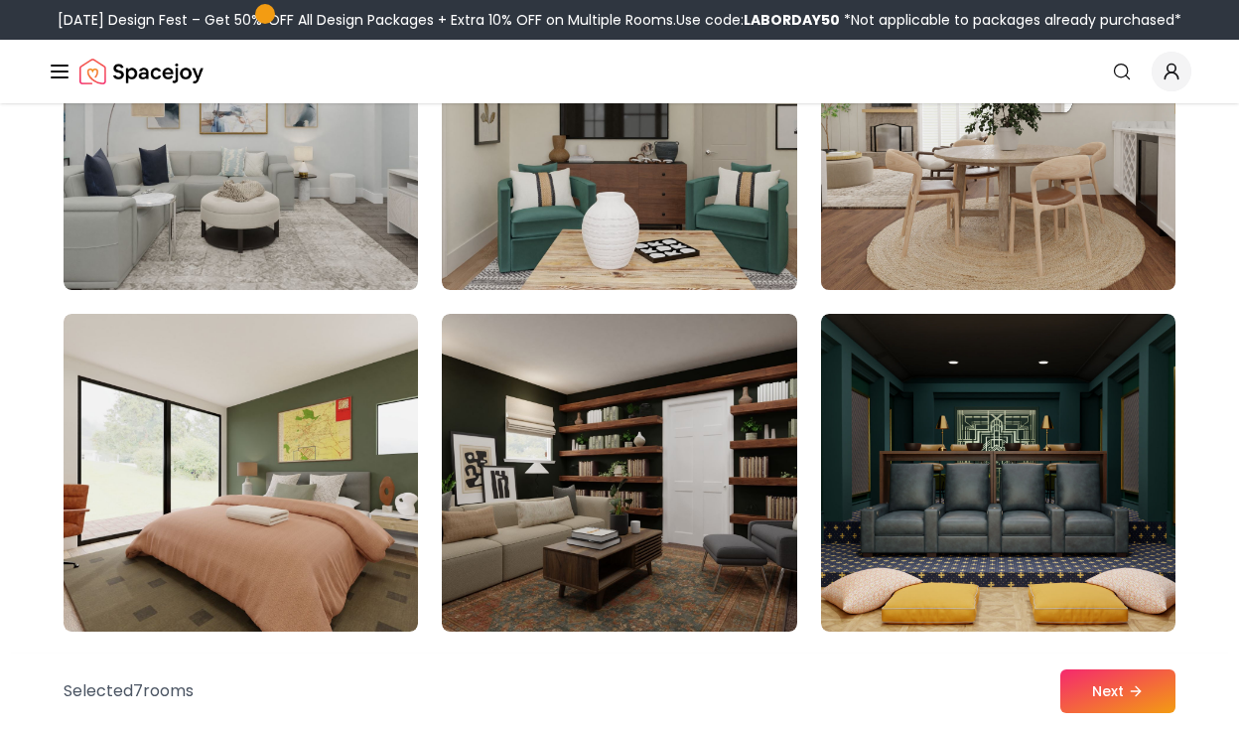
scroll to position [6450, 0]
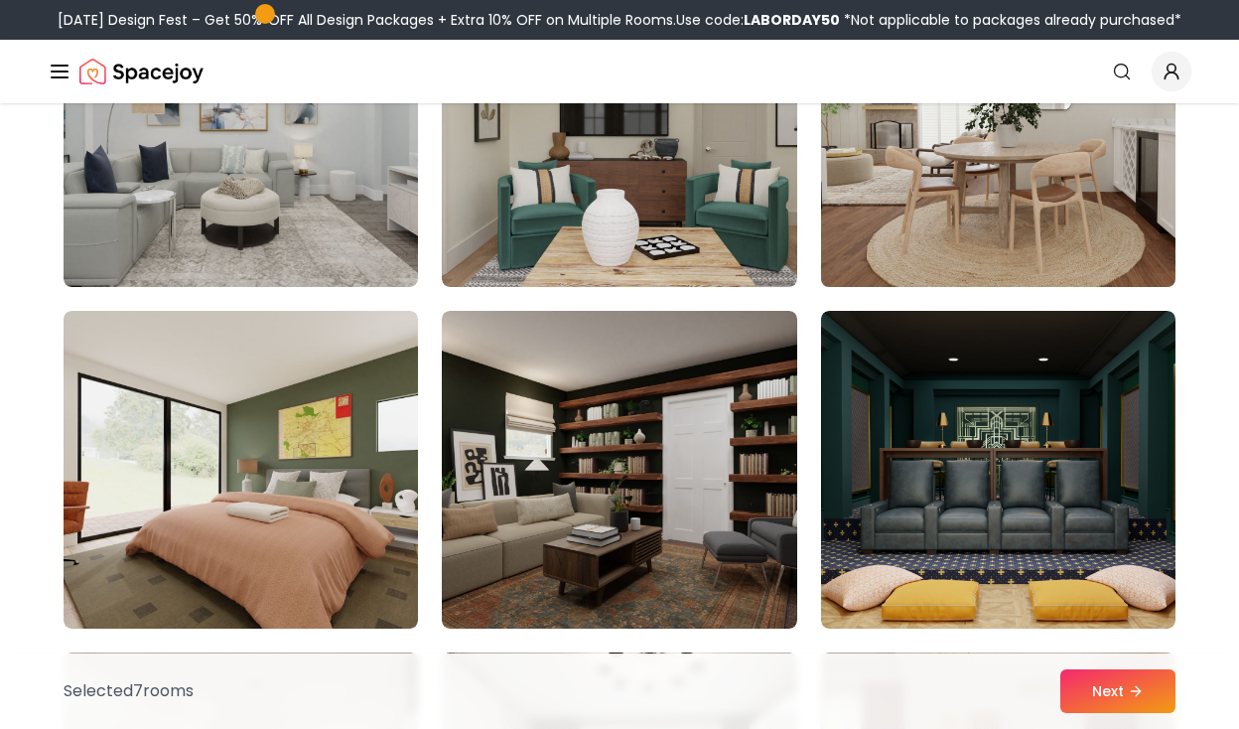
click at [951, 149] on img at bounding box center [998, 128] width 372 height 334
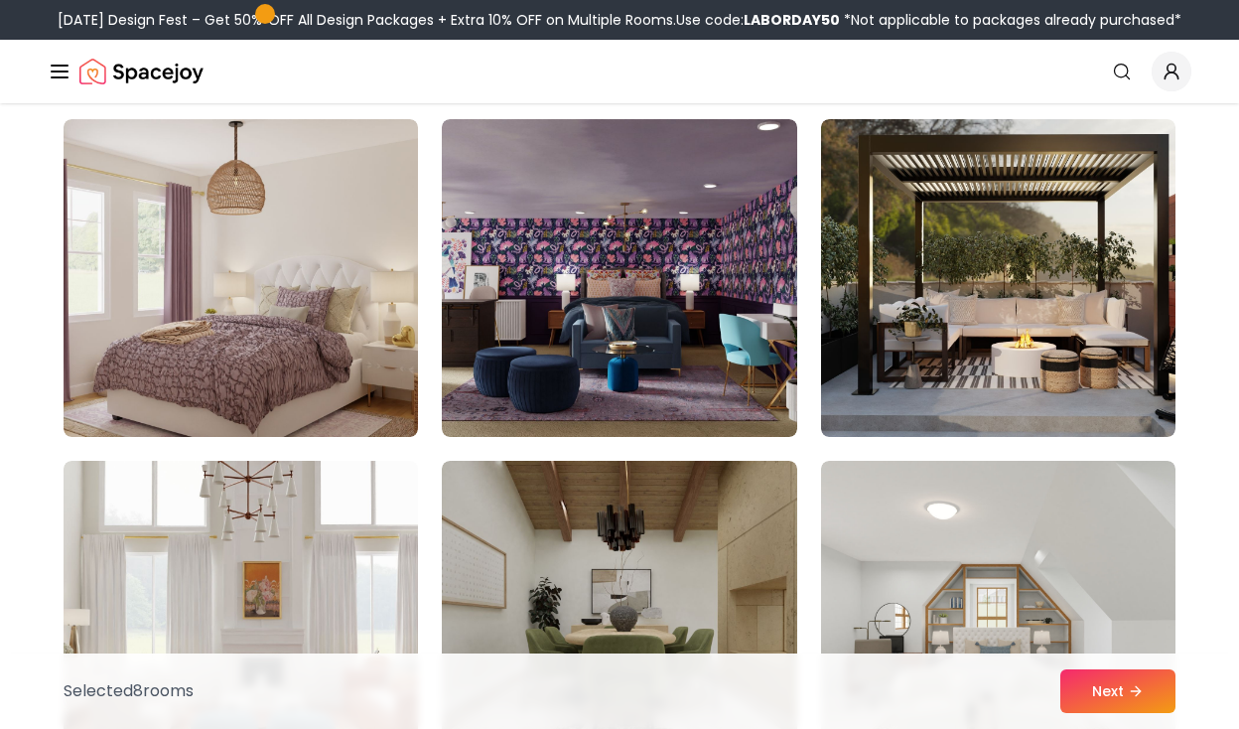
scroll to position [9040, 0]
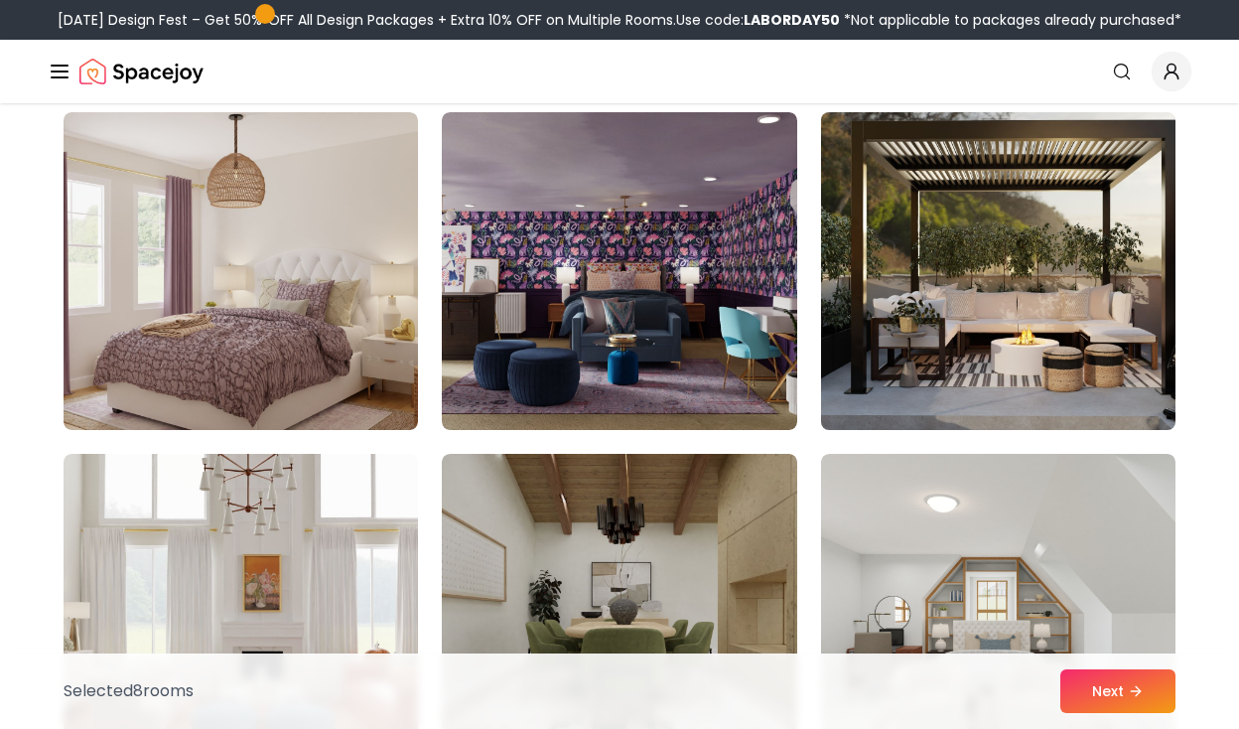
click at [926, 317] on img at bounding box center [998, 271] width 372 height 334
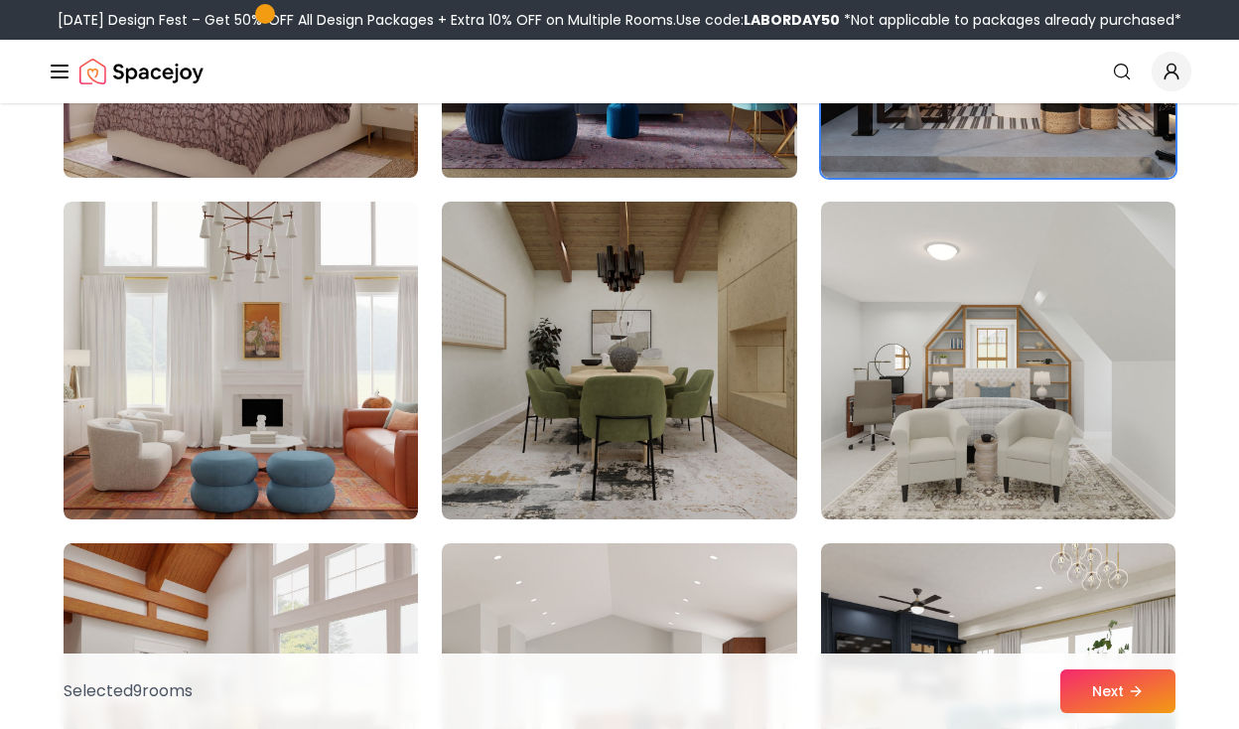
scroll to position [9296, 0]
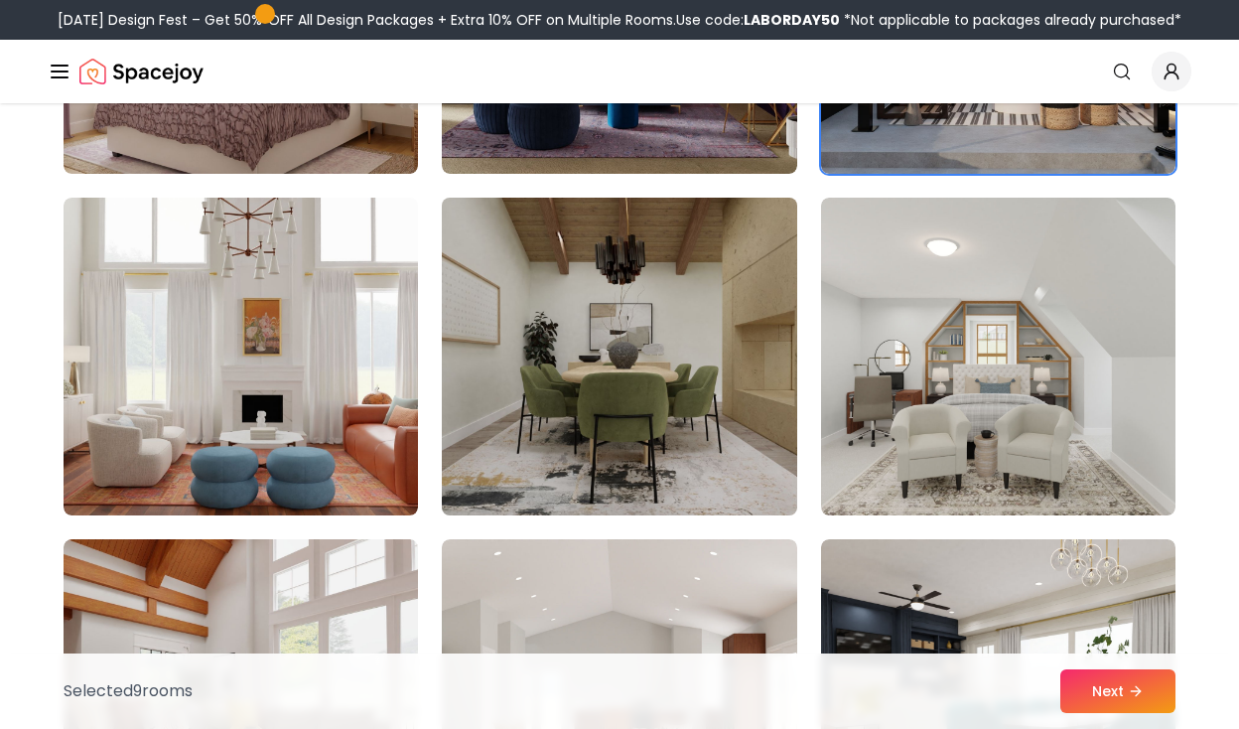
click at [673, 447] on img at bounding box center [619, 357] width 372 height 334
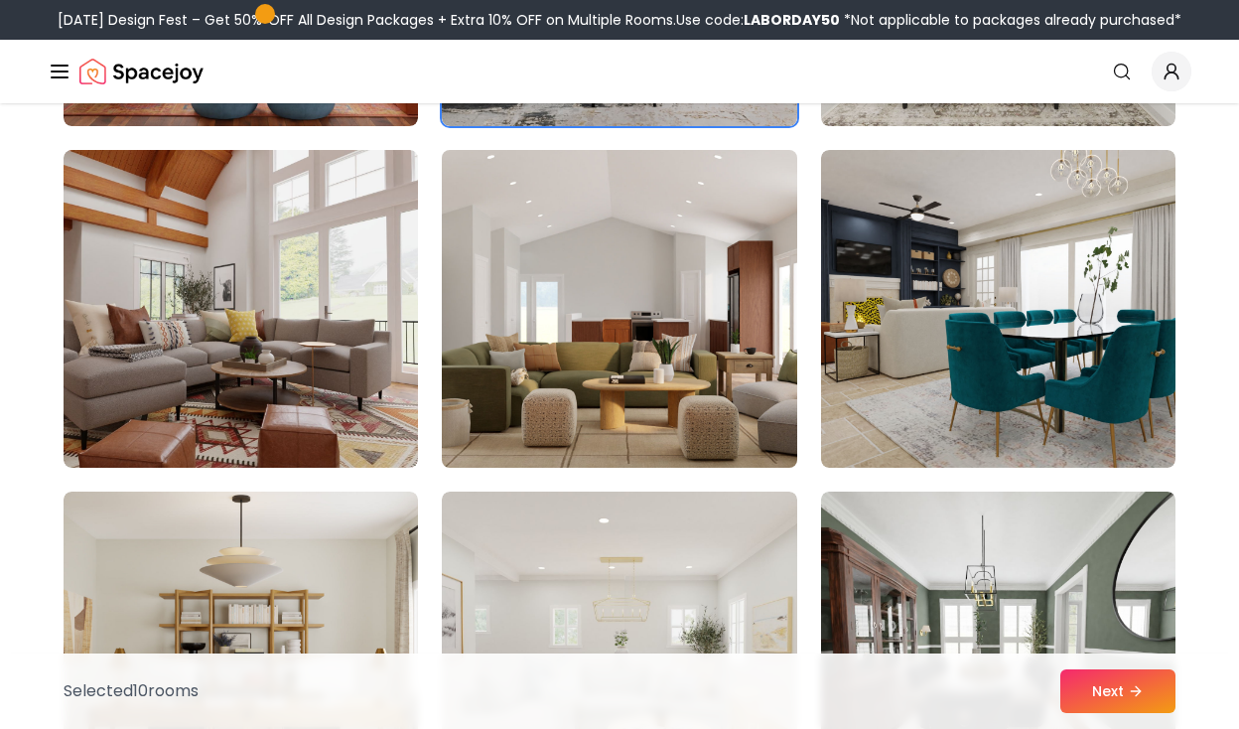
scroll to position [9753, 0]
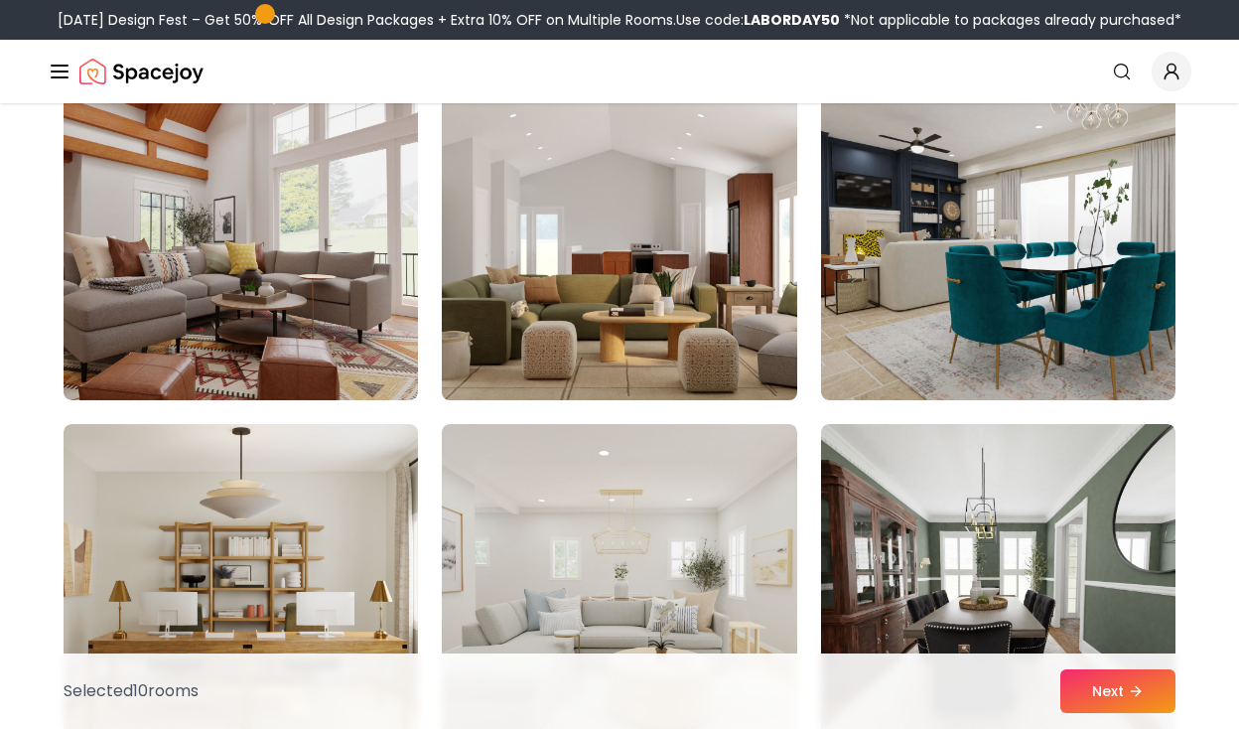
click at [674, 346] on img at bounding box center [619, 241] width 372 height 334
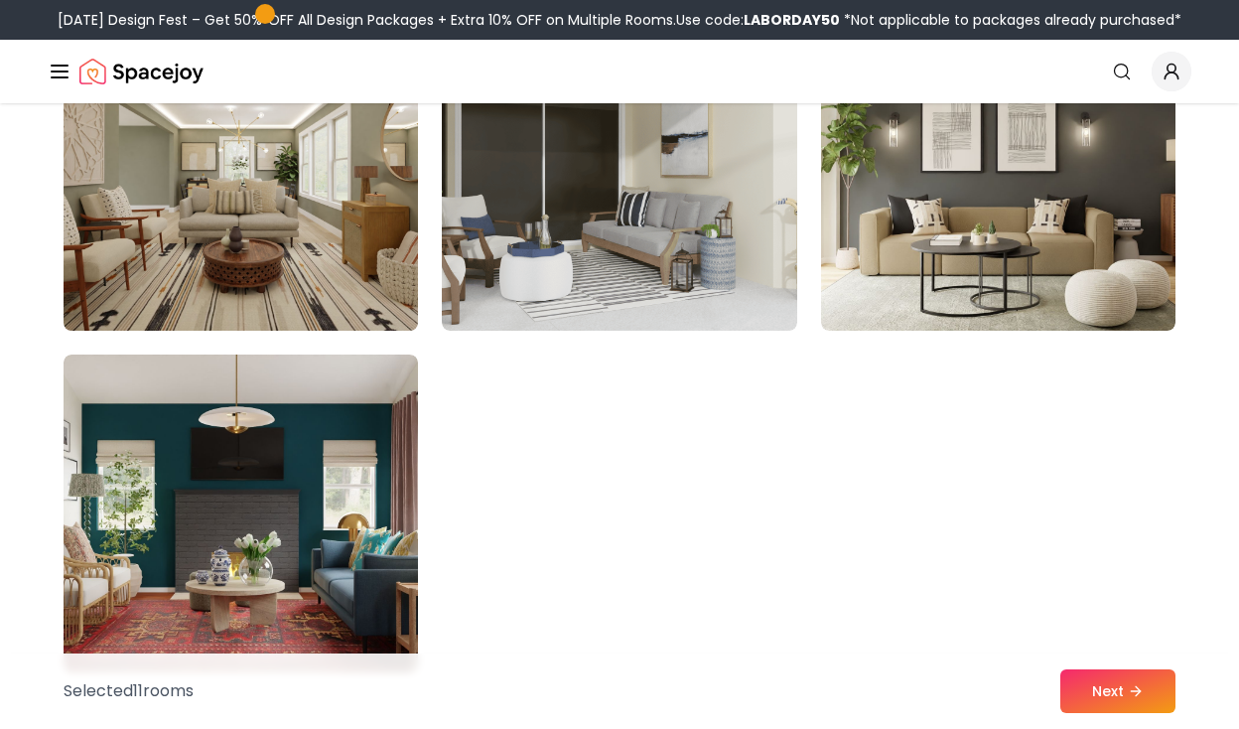
scroll to position [11195, 0]
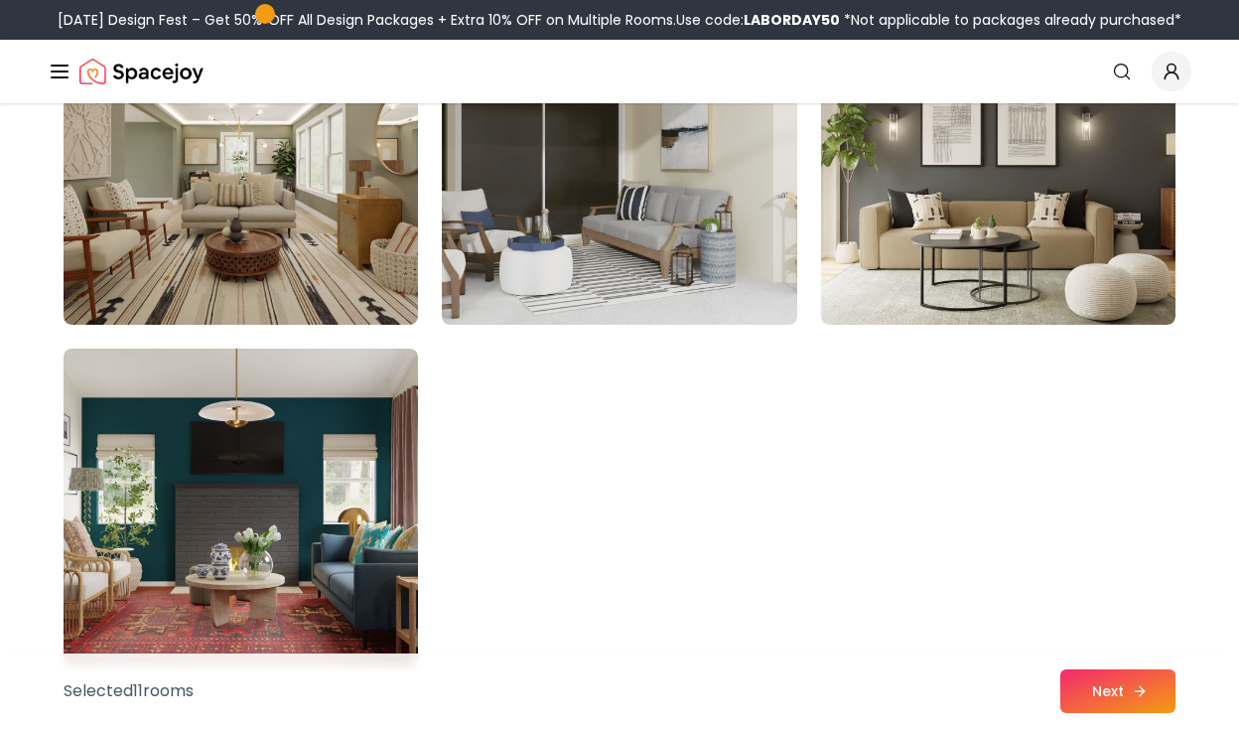
click at [1113, 685] on button "Next" at bounding box center [1118, 691] width 115 height 44
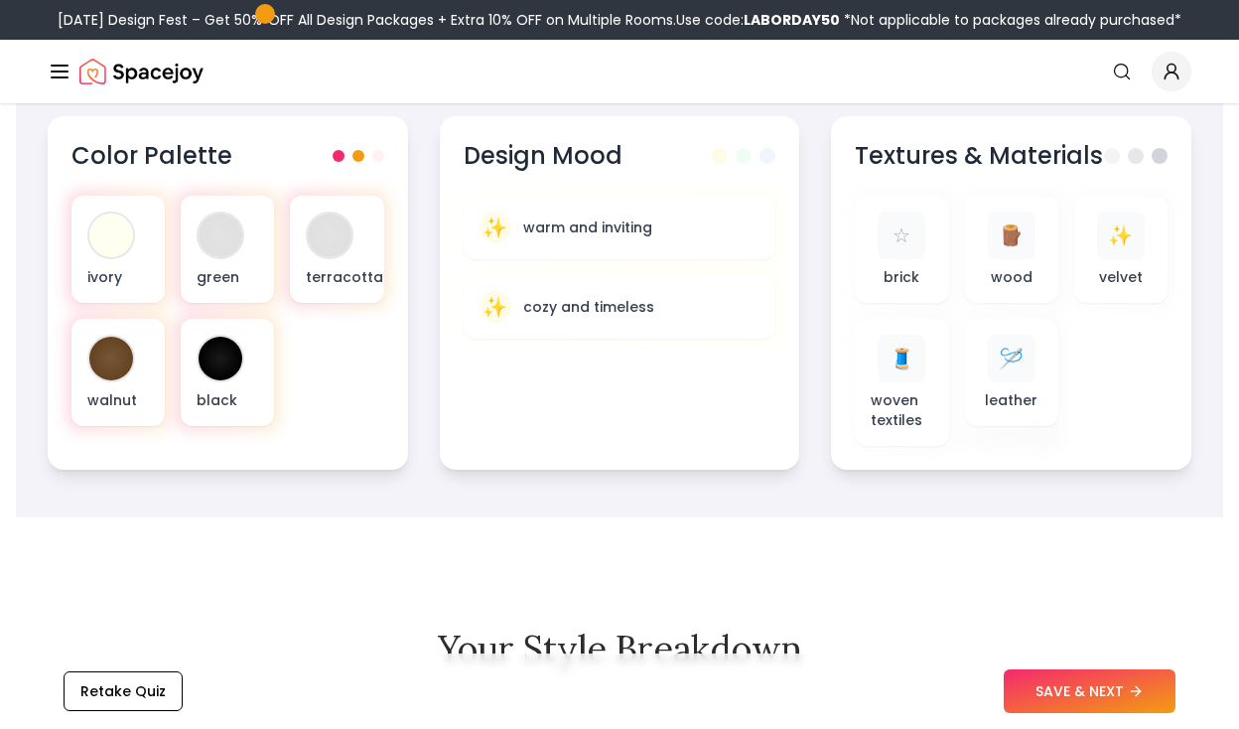
scroll to position [1296, 0]
